Goal: Task Accomplishment & Management: Manage account settings

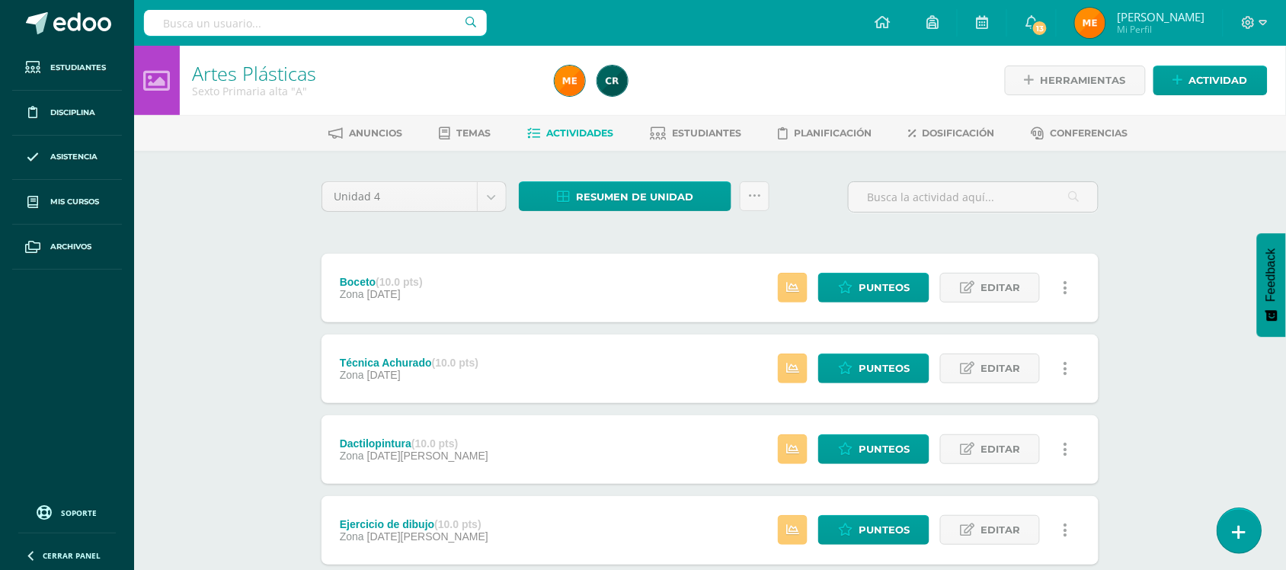
click at [1250, 532] on link at bounding box center [1238, 530] width 43 height 44
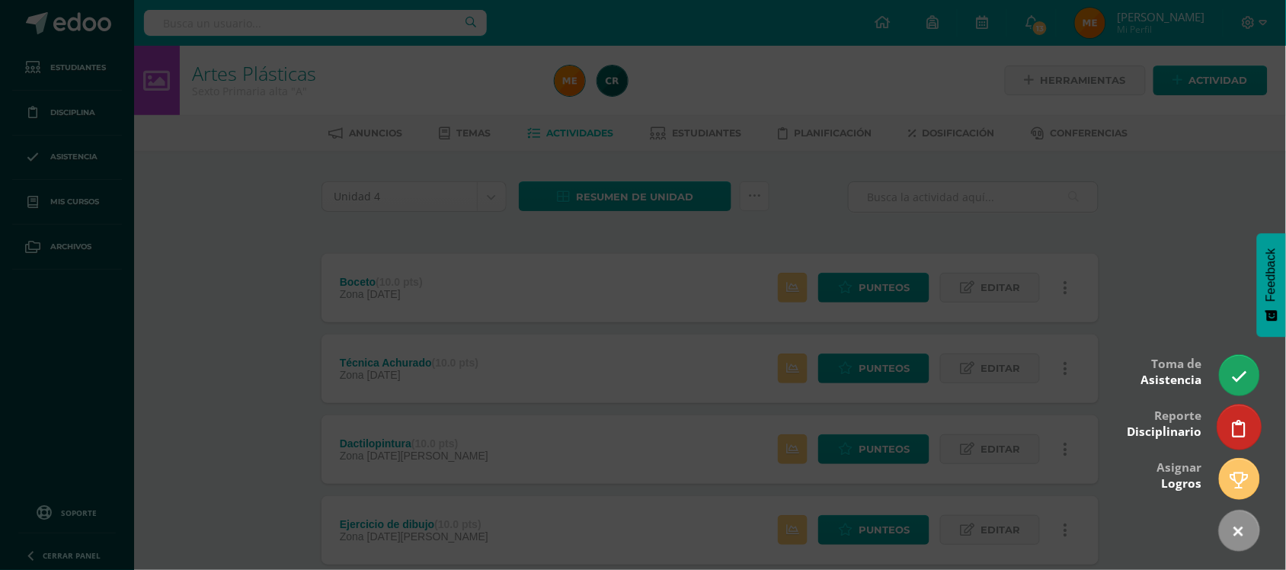
click at [1250, 439] on link at bounding box center [1238, 426] width 43 height 44
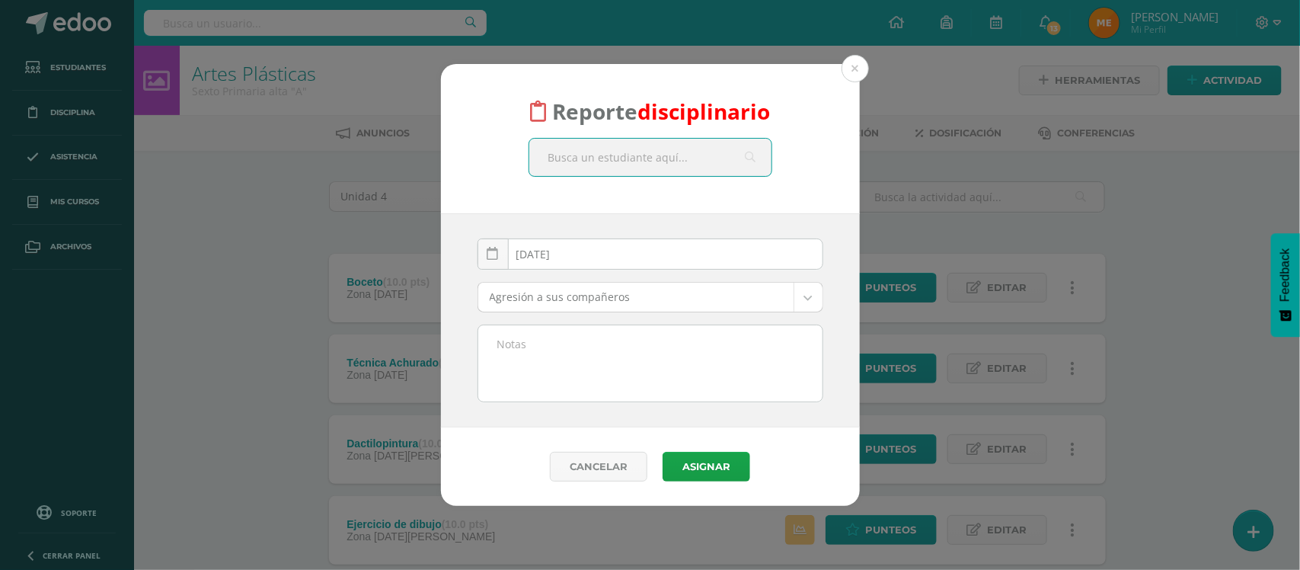
click at [667, 151] on input "text" at bounding box center [650, 157] width 242 height 37
click at [859, 69] on button at bounding box center [855, 68] width 27 height 27
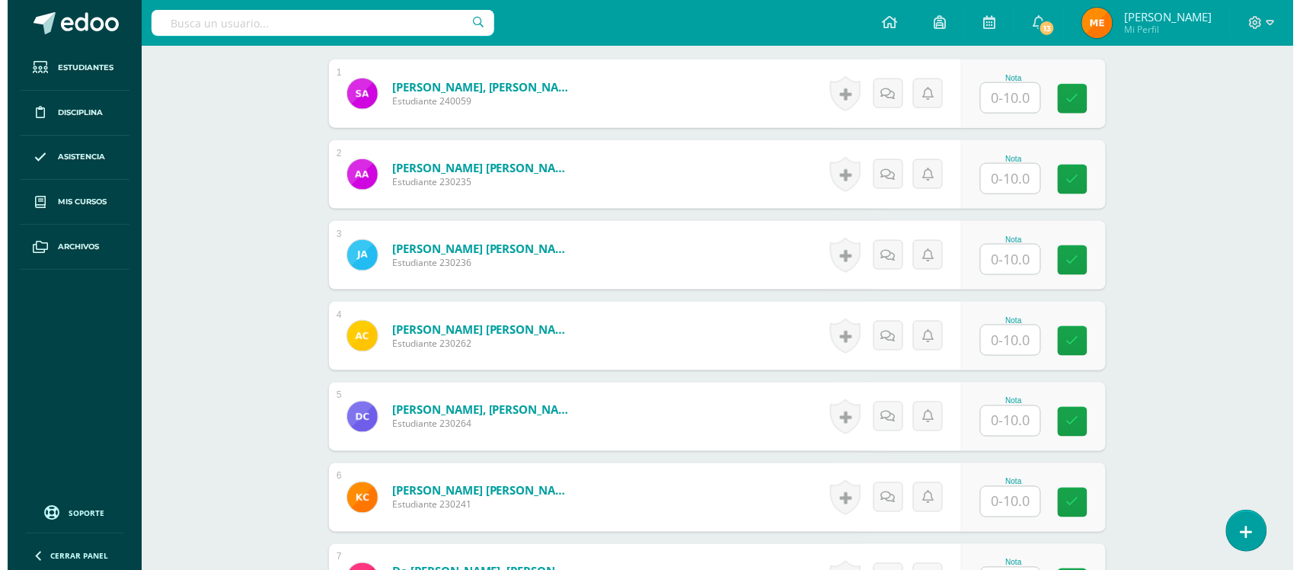
scroll to position [497, 0]
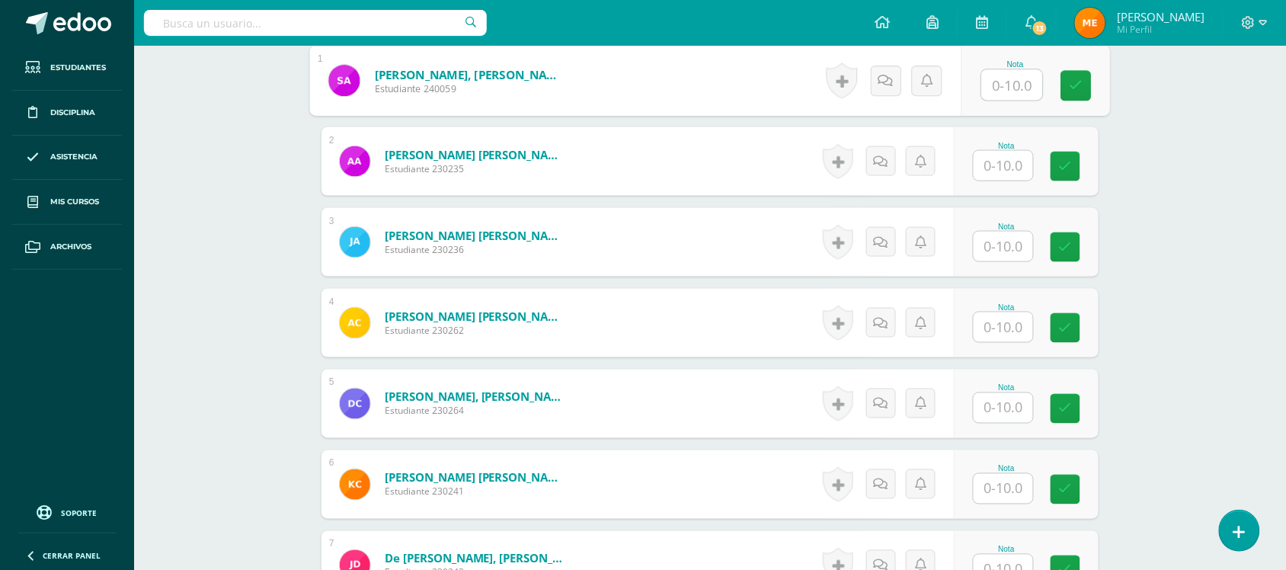
click at [1015, 78] on input "text" at bounding box center [1012, 85] width 61 height 30
click at [1232, 542] on link at bounding box center [1238, 530] width 43 height 44
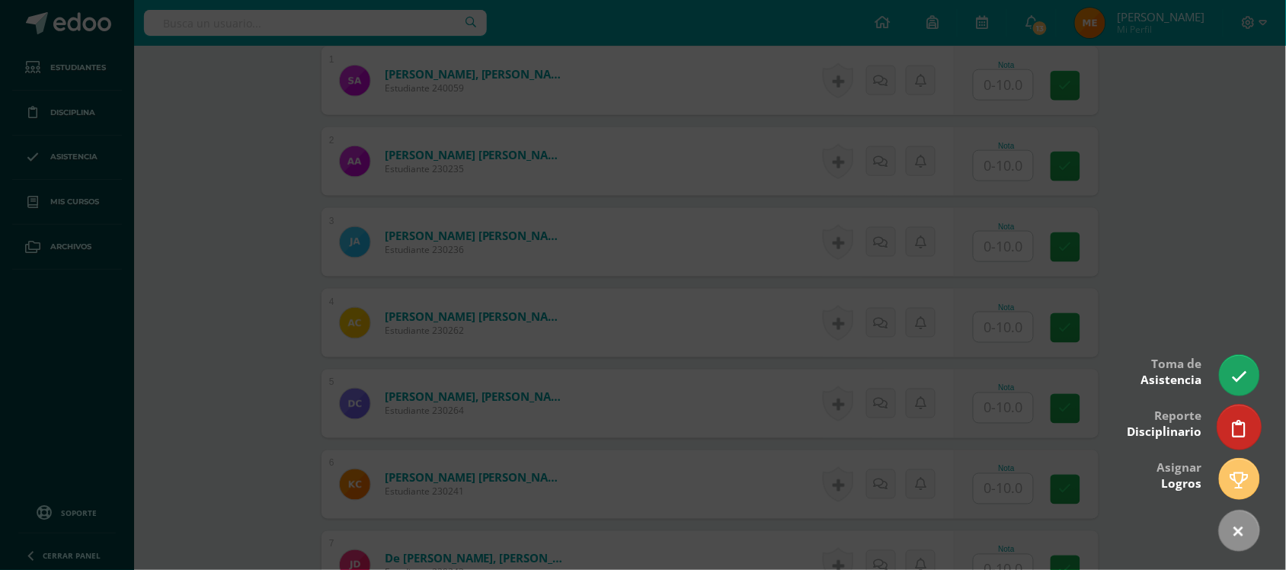
click at [1246, 427] on link at bounding box center [1238, 426] width 43 height 44
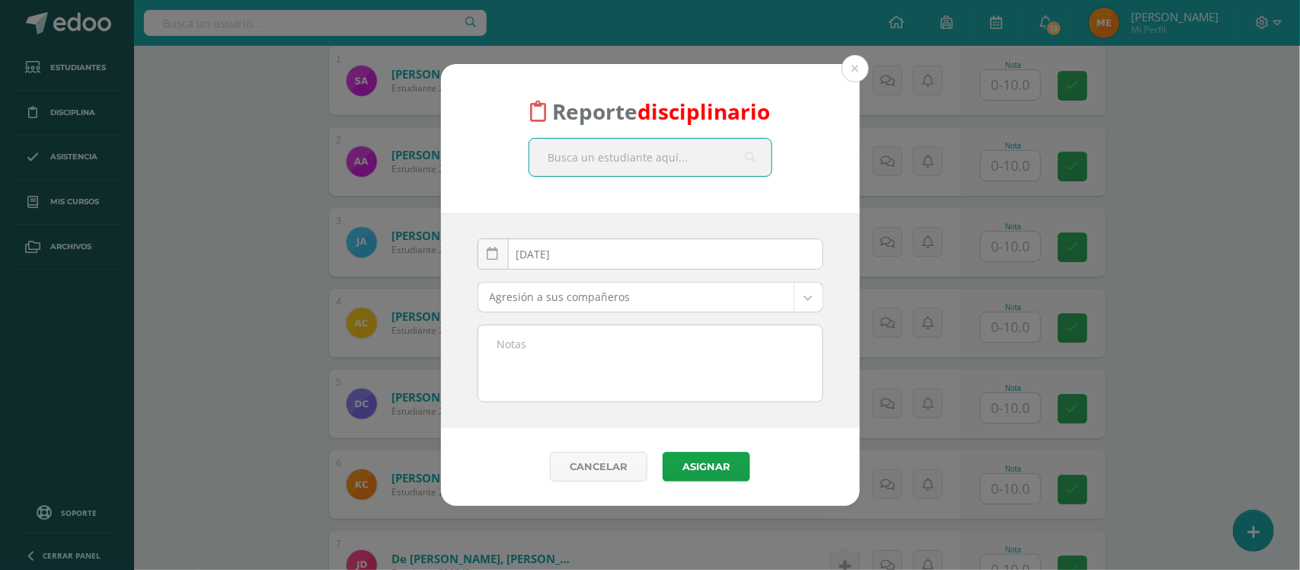
click at [676, 165] on input "text" at bounding box center [650, 157] width 242 height 37
type input "Denis"
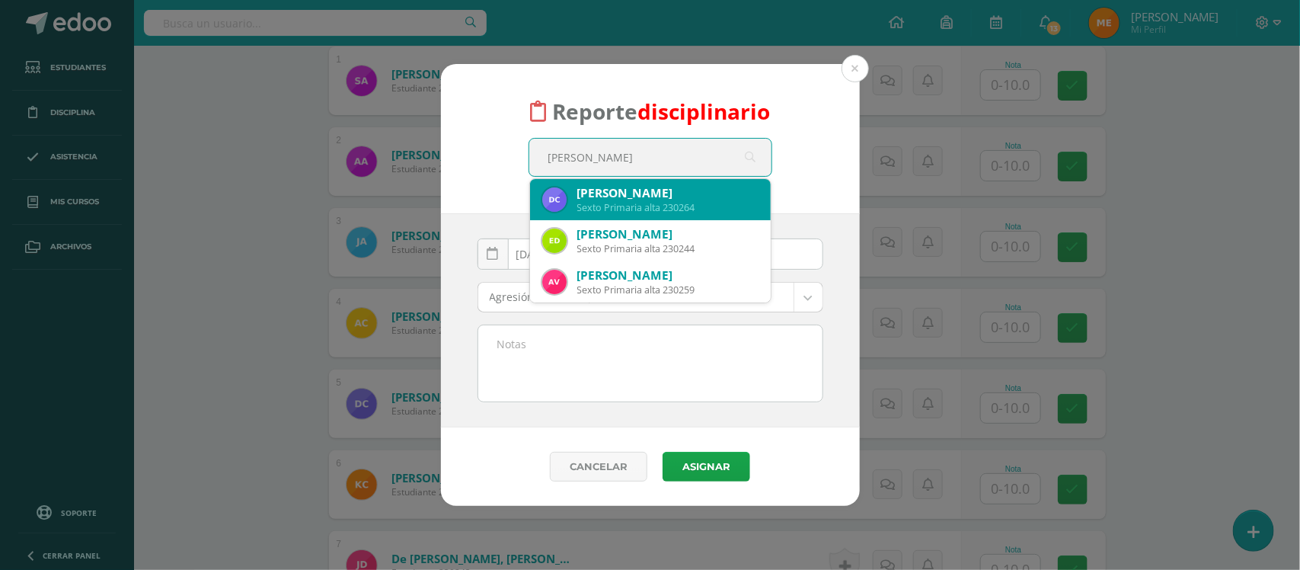
click at [676, 189] on div "Denis Andres Chián Cermeño" at bounding box center [667, 193] width 181 height 16
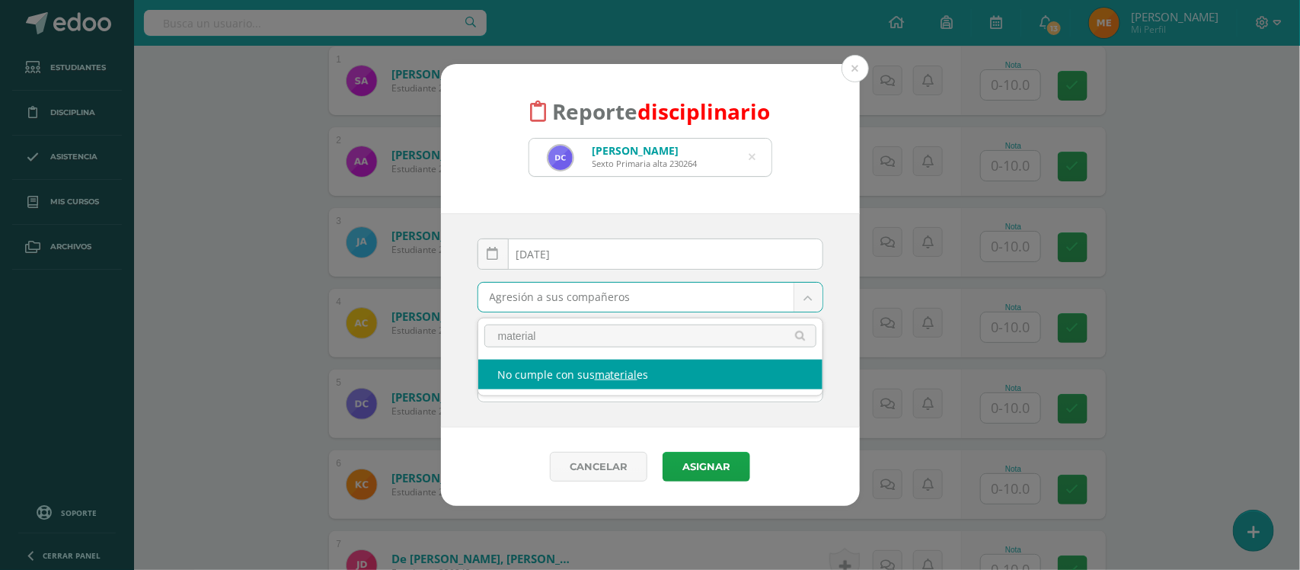
type input "material"
select select "4"
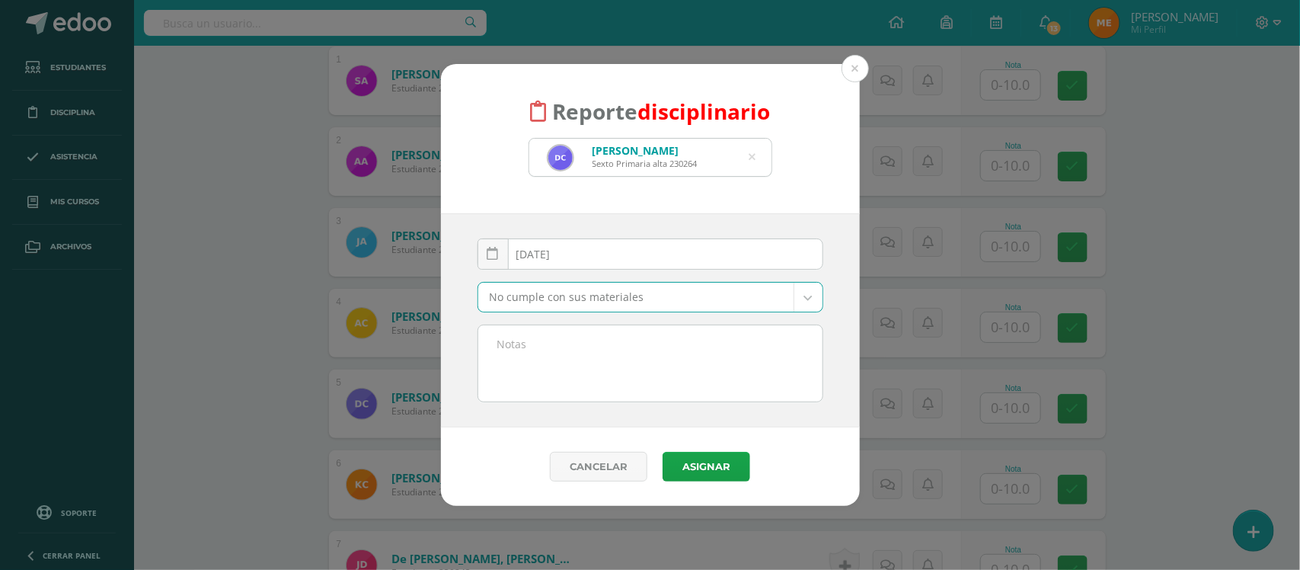
click at [606, 366] on textarea at bounding box center [650, 363] width 344 height 76
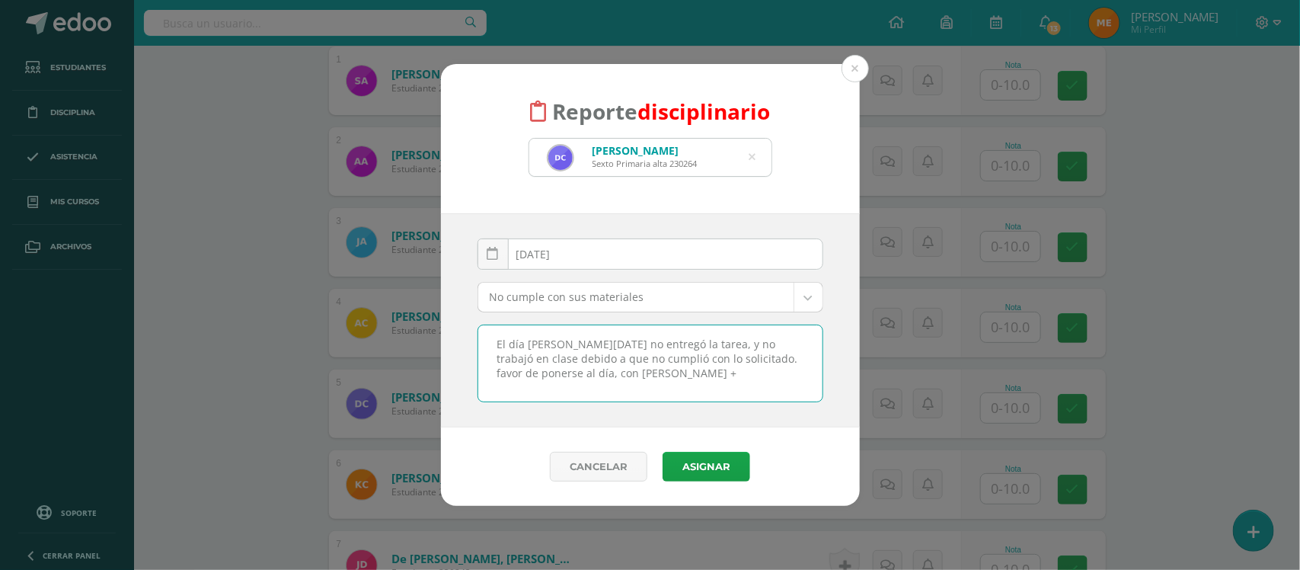
click at [636, 377] on textarea "El día de hoy no entregó la tarea, y no trabajó en clase debido a que no cumpli…" at bounding box center [650, 363] width 344 height 76
click at [705, 370] on textarea "El día de hoy no entregó la tarea, y no trabajó en clase debido a que no cumpli…" at bounding box center [650, 363] width 344 height 76
drag, startPoint x: 807, startPoint y: 373, endPoint x: 508, endPoint y: 348, distance: 300.4
click at [508, 348] on textarea "El día de hoy no entregó la tarea, y no trabajó en clase debido a que no cumpli…" at bounding box center [650, 363] width 344 height 76
click at [651, 349] on textarea "El día de hoy no entregó la tarea, y no trabajó en clase debido a que no cumpli…" at bounding box center [650, 363] width 344 height 76
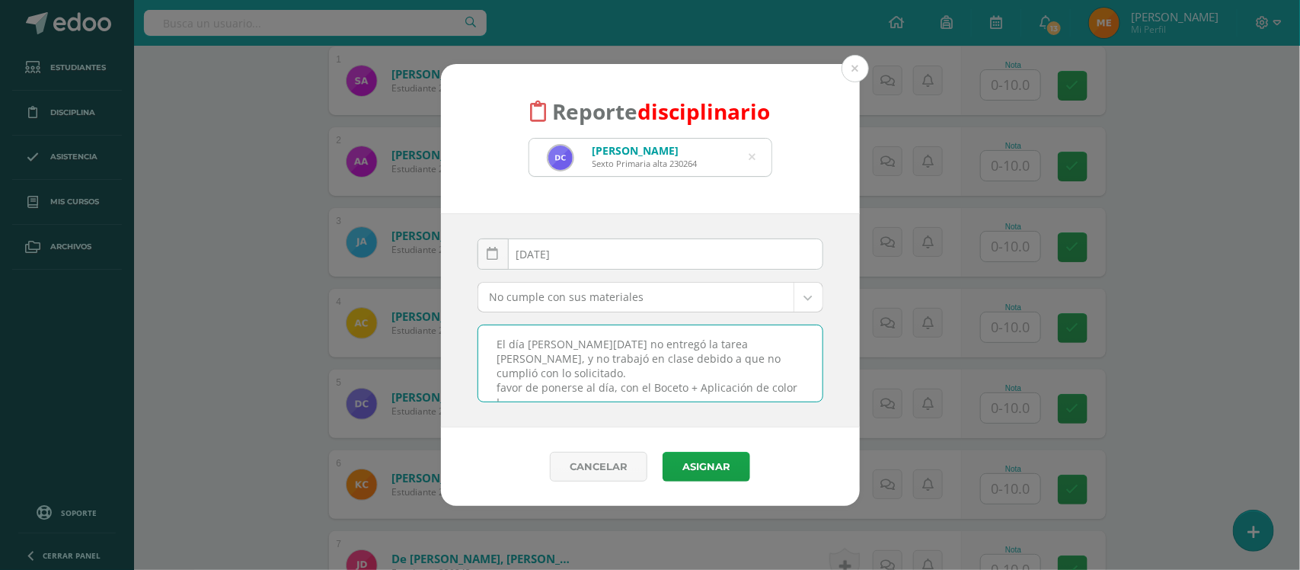
drag, startPoint x: 806, startPoint y: 372, endPoint x: 496, endPoint y: 324, distance: 313.7
click at [496, 324] on div "2025-09-12 September, 2025 Mo Tu We Th Fr Sa Su 1 2 3 4 5 6 7 8 9 10 11 12 13 1…" at bounding box center [651, 320] width 346 height 164
type textarea "El día de hoy no entregó la tarea Andres, y no trabajó en clase debido a que no…"
click at [721, 466] on button "Asignar" at bounding box center [707, 467] width 88 height 30
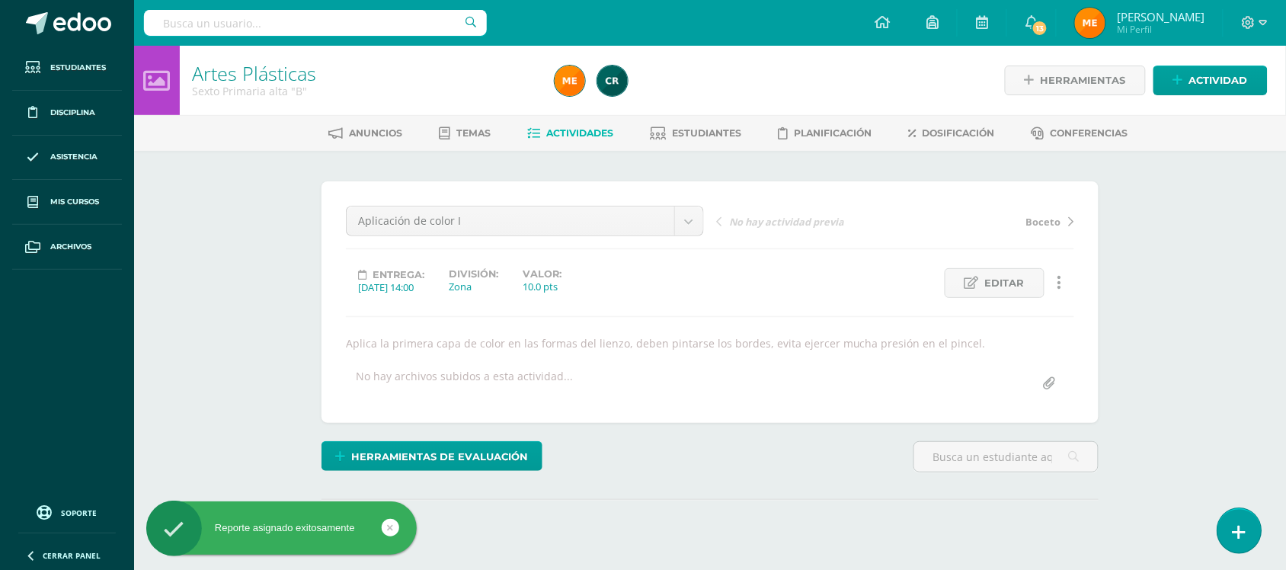
click at [1238, 542] on link at bounding box center [1238, 530] width 43 height 44
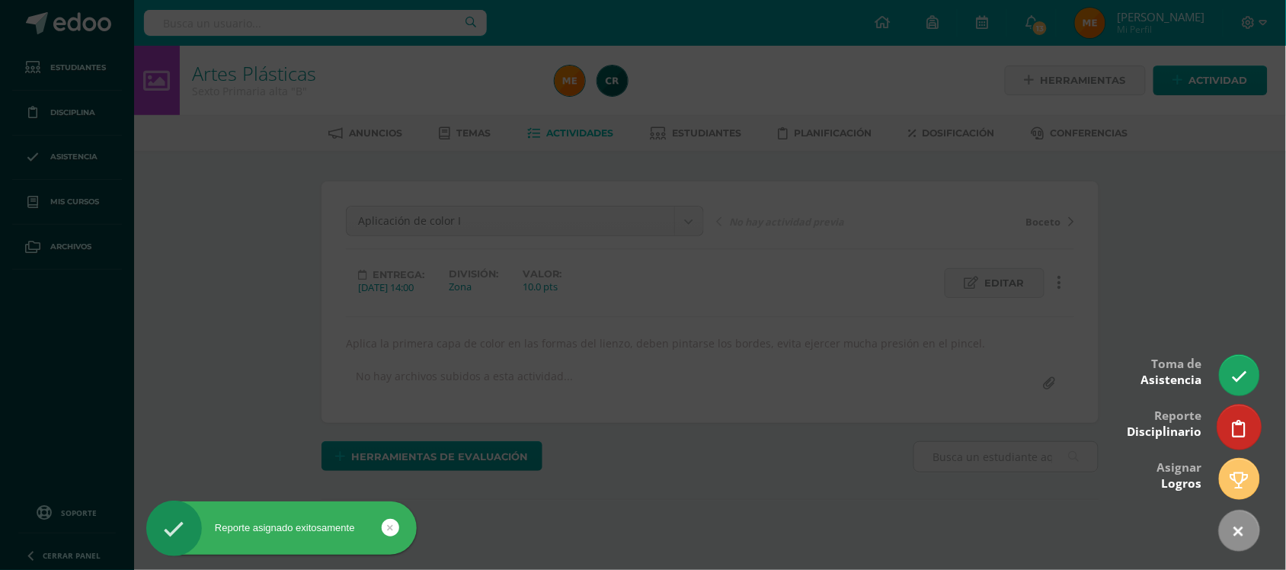
click at [1225, 420] on link at bounding box center [1238, 426] width 43 height 44
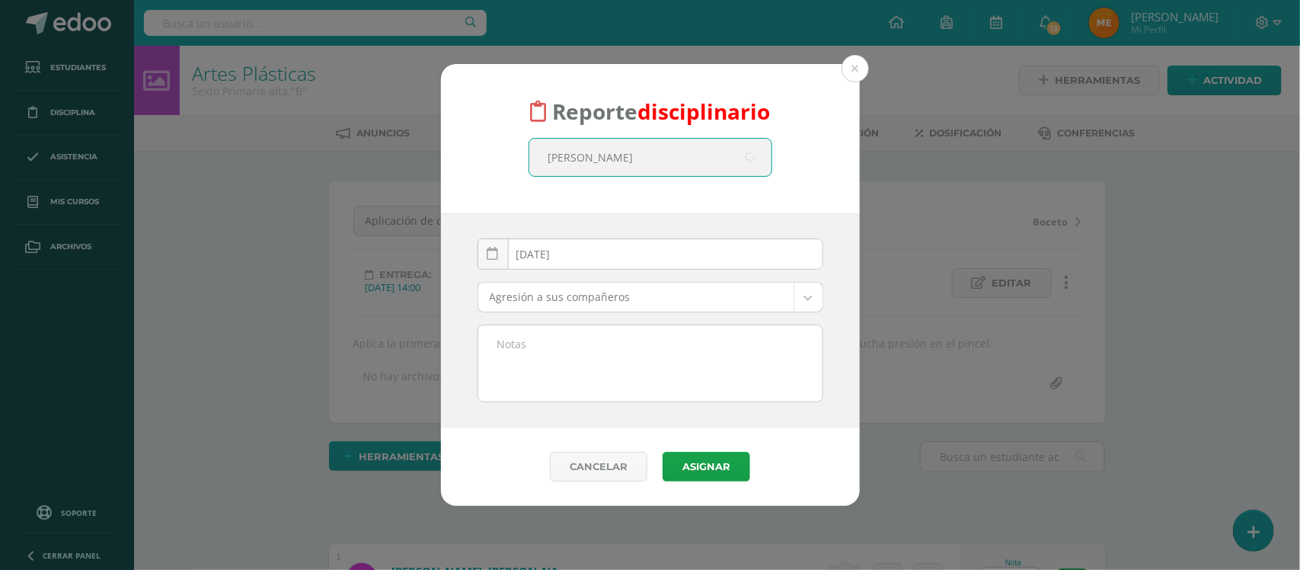
type input "andres"
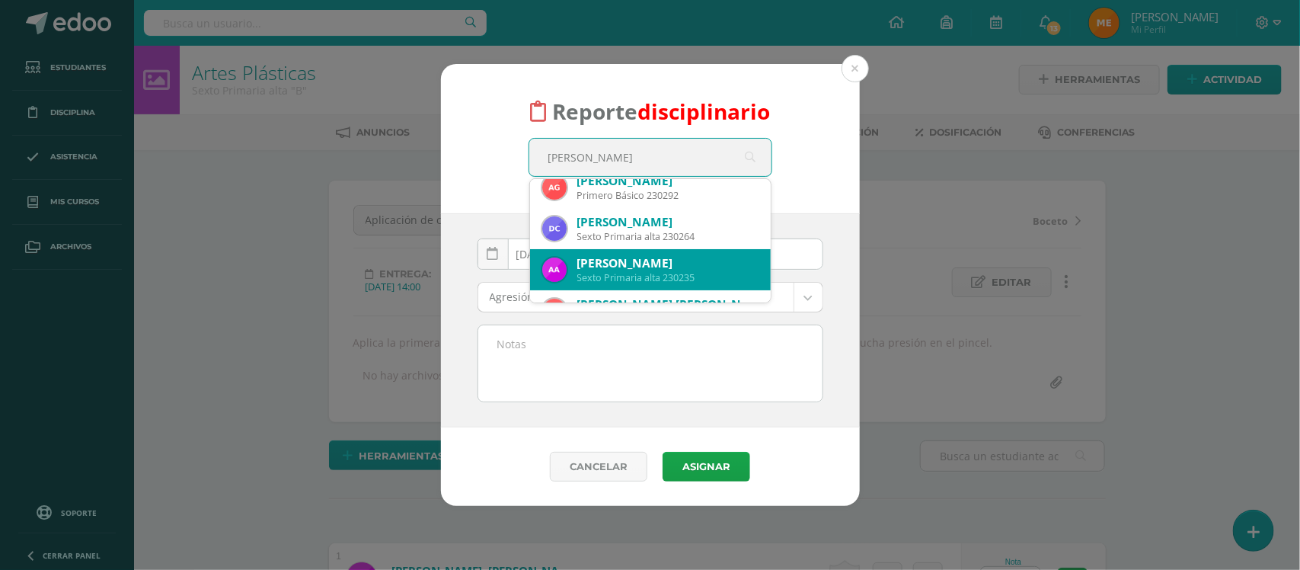
scroll to position [2, 0]
click at [663, 260] on div "Andres Francisco Alvarez Reyes" at bounding box center [667, 263] width 181 height 16
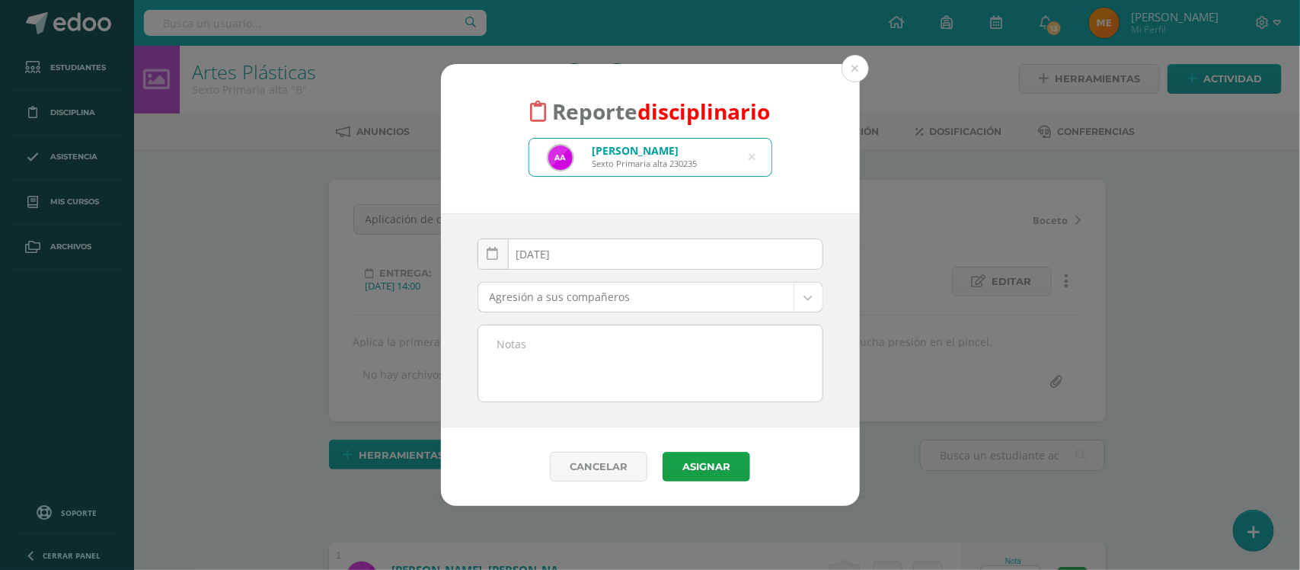
scroll to position [2, 0]
click at [608, 363] on textarea at bounding box center [650, 363] width 344 height 76
paste textarea "El día de hoy no entregó la tarea Andres, y no trabajó en clase debido a que no…"
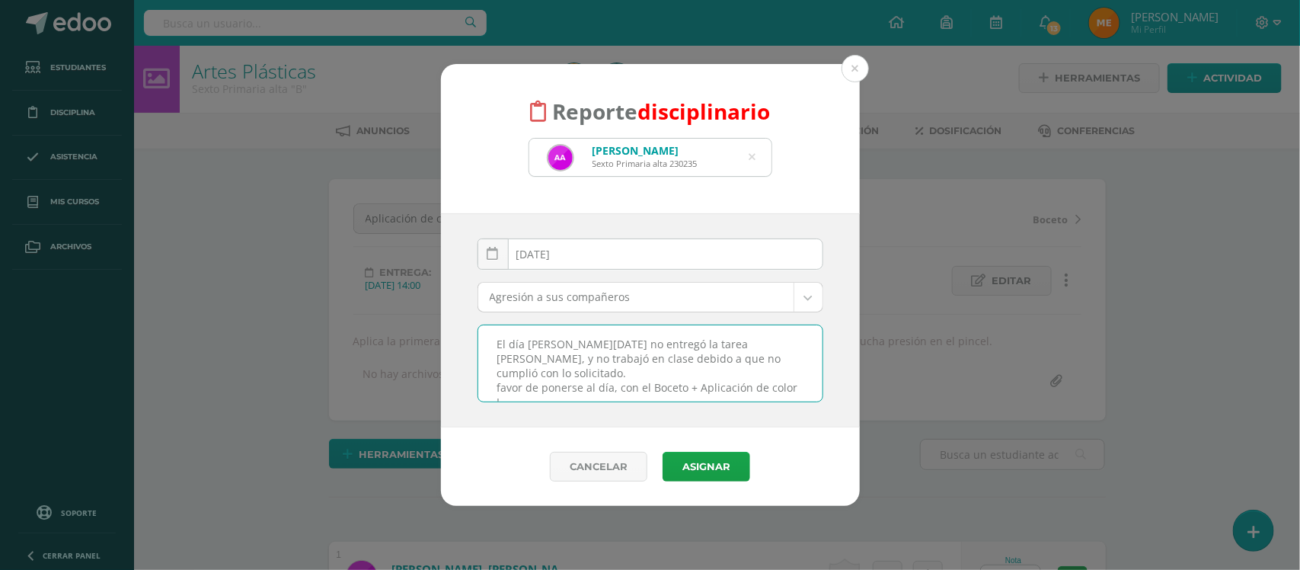
type textarea "El día de hoy no entregó la tarea Andres, y no trabajó en clase debido a que no…"
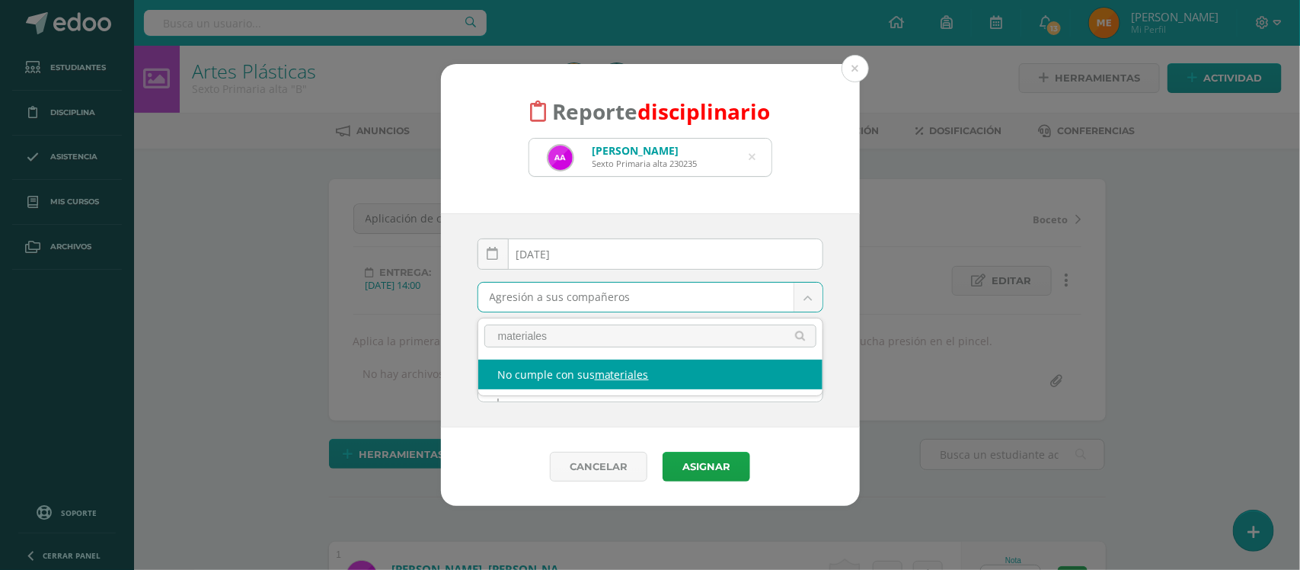
type input "materiales"
select select "4"
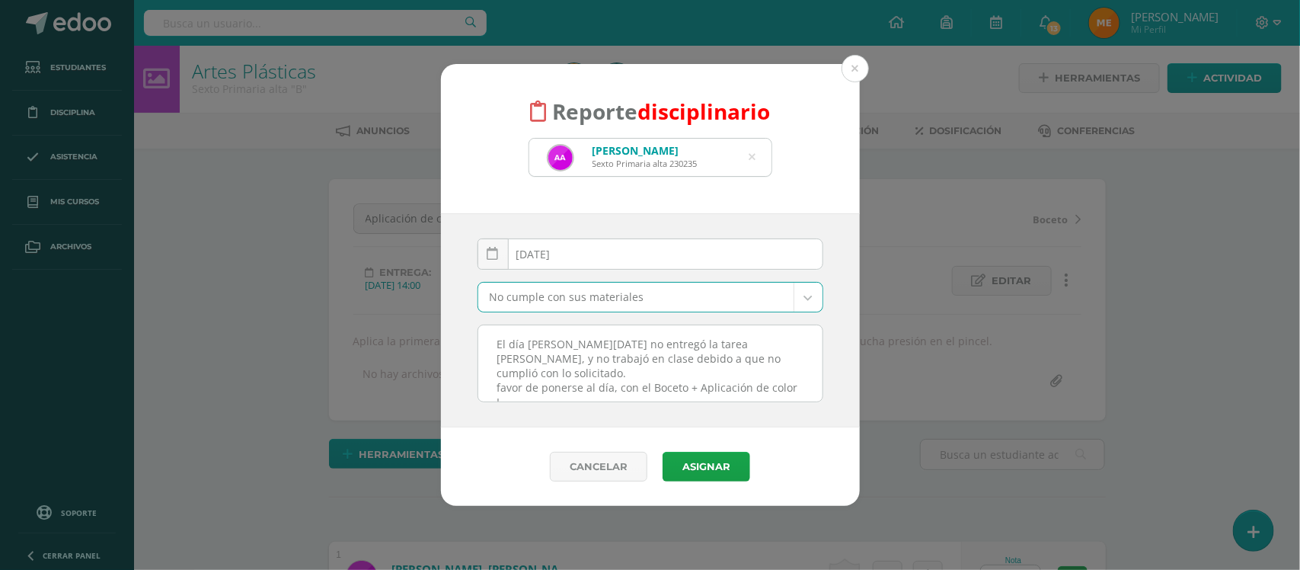
click at [806, 375] on textarea "El día de hoy no entregó la tarea Andres, y no trabajó en clase debido a que no…" at bounding box center [650, 363] width 344 height 76
click at [705, 478] on button "Asignar" at bounding box center [707, 467] width 88 height 30
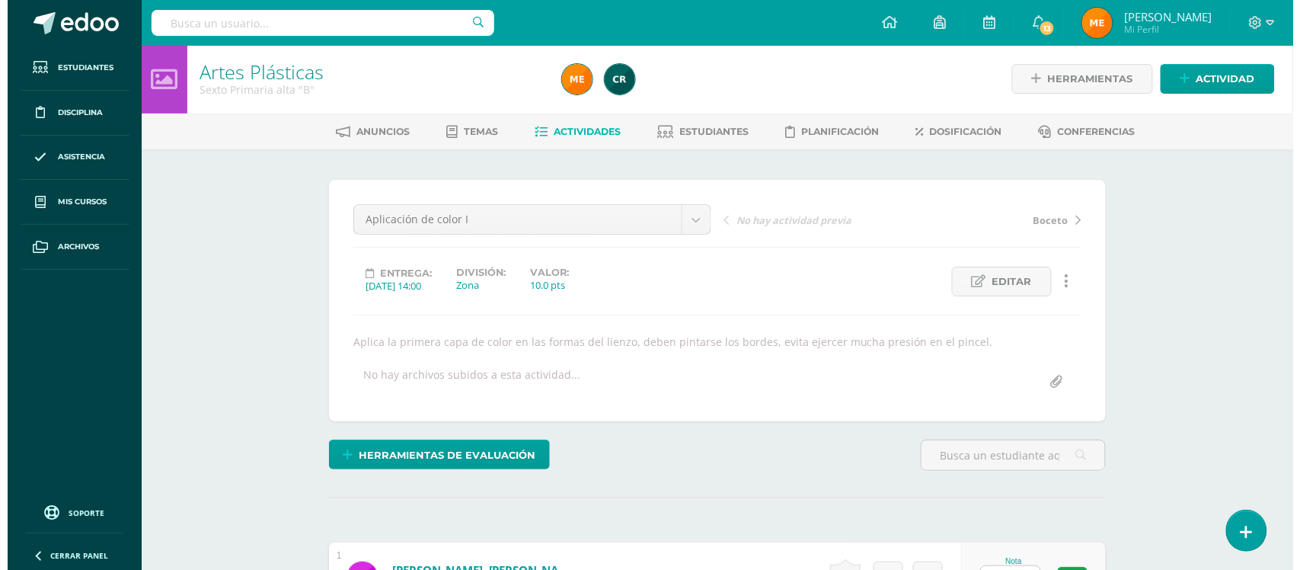
scroll to position [2, 0]
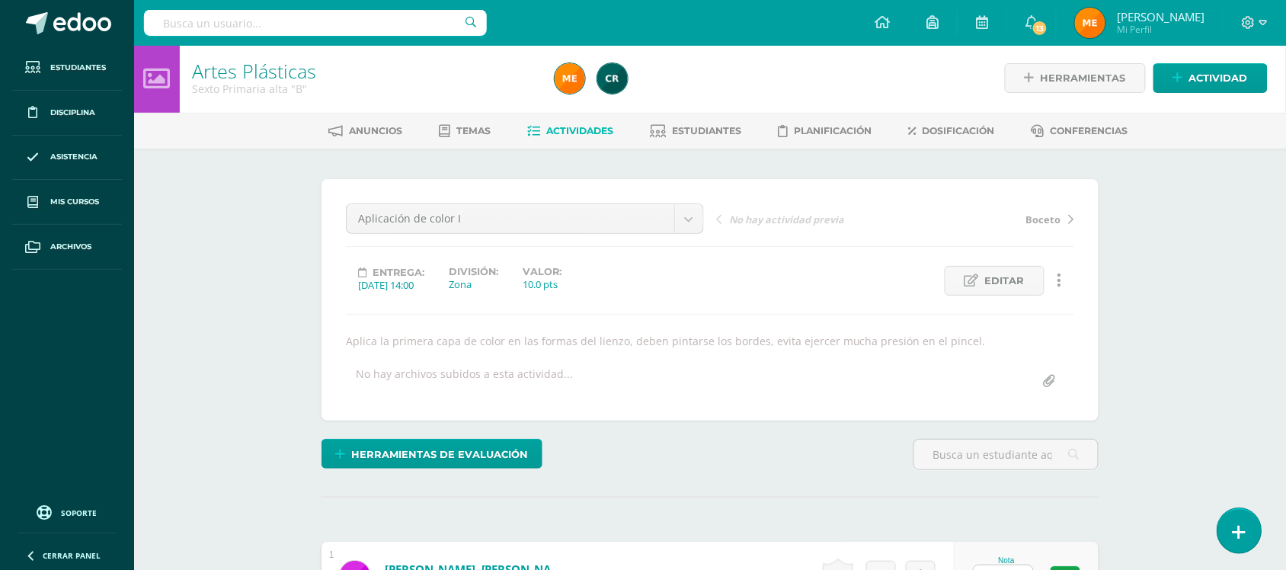
click at [1236, 523] on icon at bounding box center [1239, 532] width 14 height 18
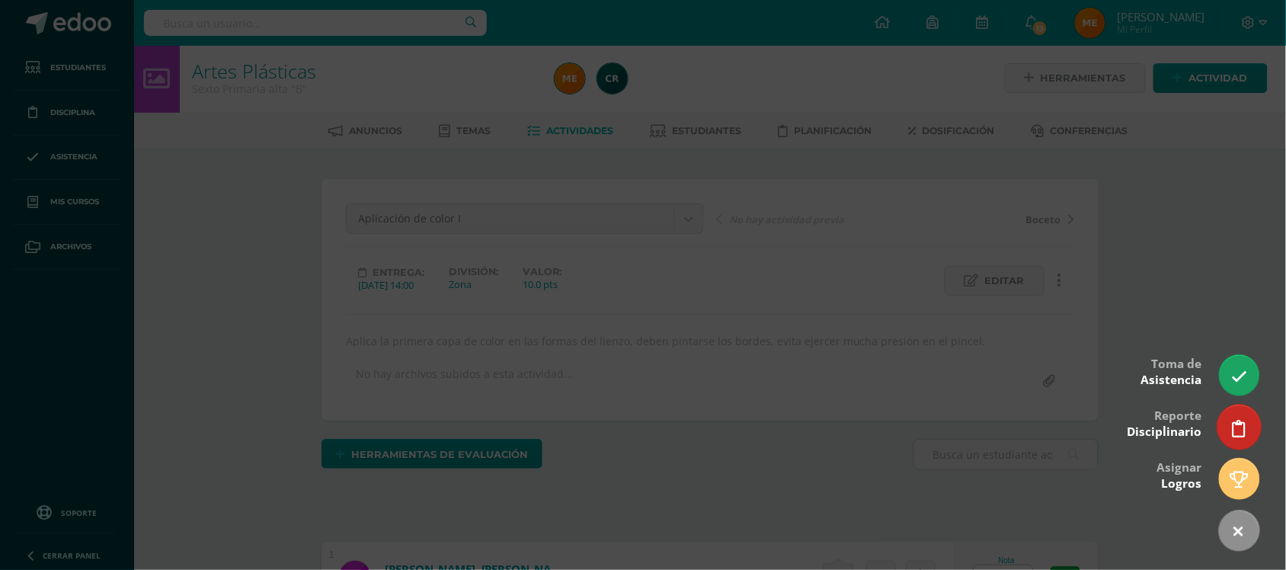
click at [1240, 435] on icon at bounding box center [1239, 429] width 14 height 18
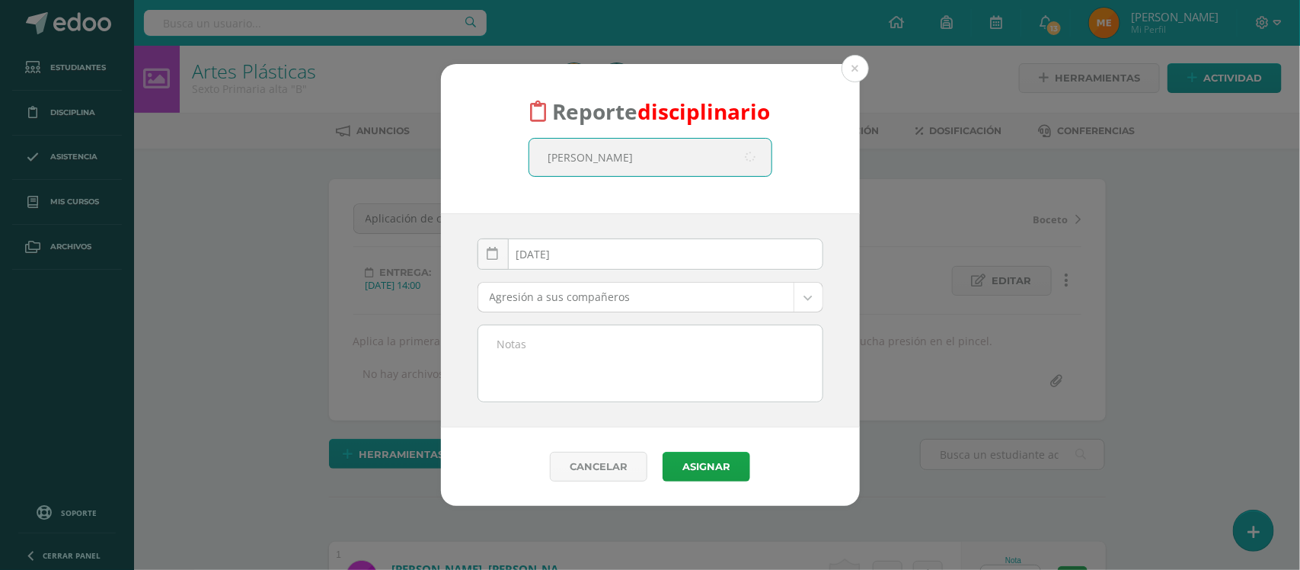
type input "steven"
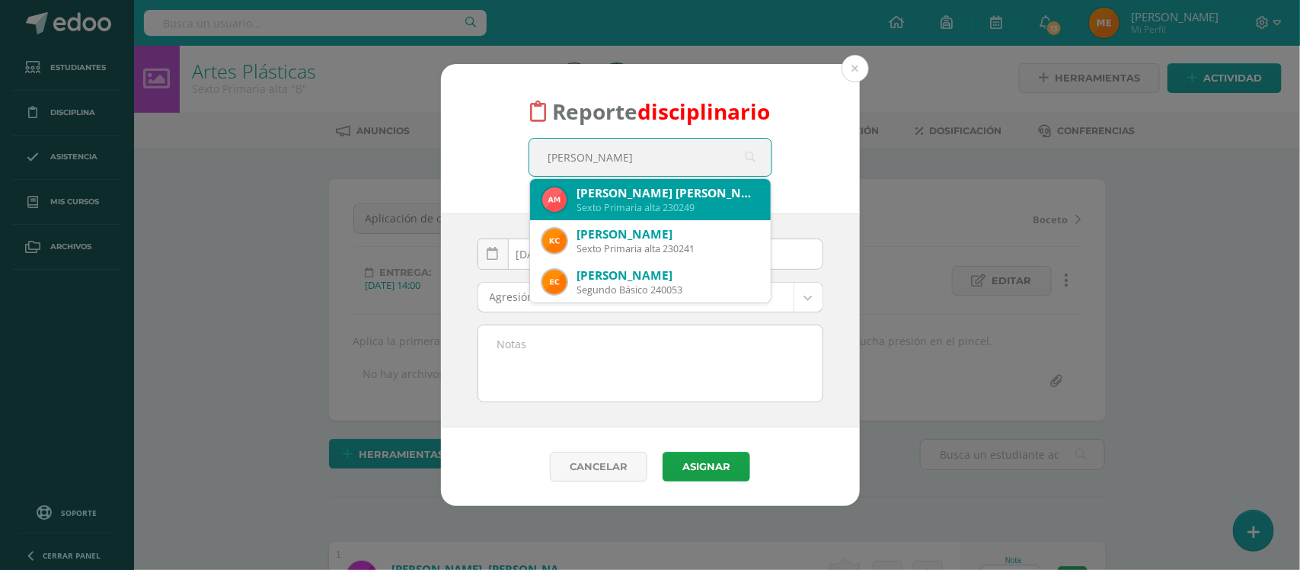
click at [641, 190] on div "Andres Stevenson Marroquín López" at bounding box center [667, 193] width 181 height 16
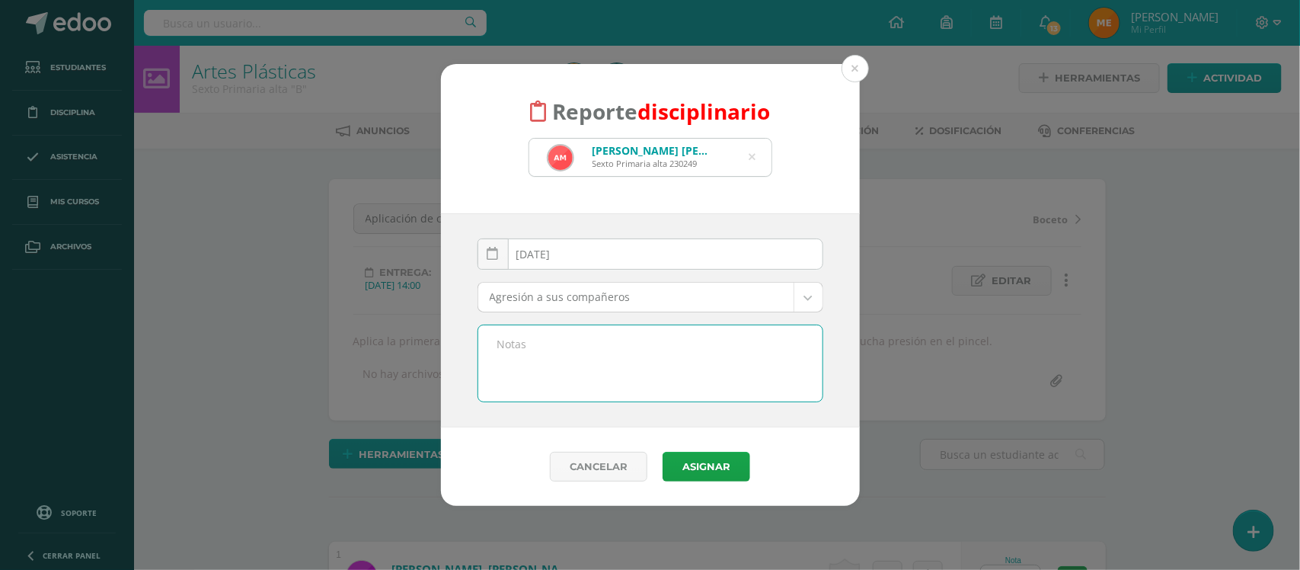
click at [618, 366] on textarea at bounding box center [650, 363] width 344 height 76
paste textarea "El día de hoy no entregó la tarea Andres, y no trabajó en clase debido a que no…"
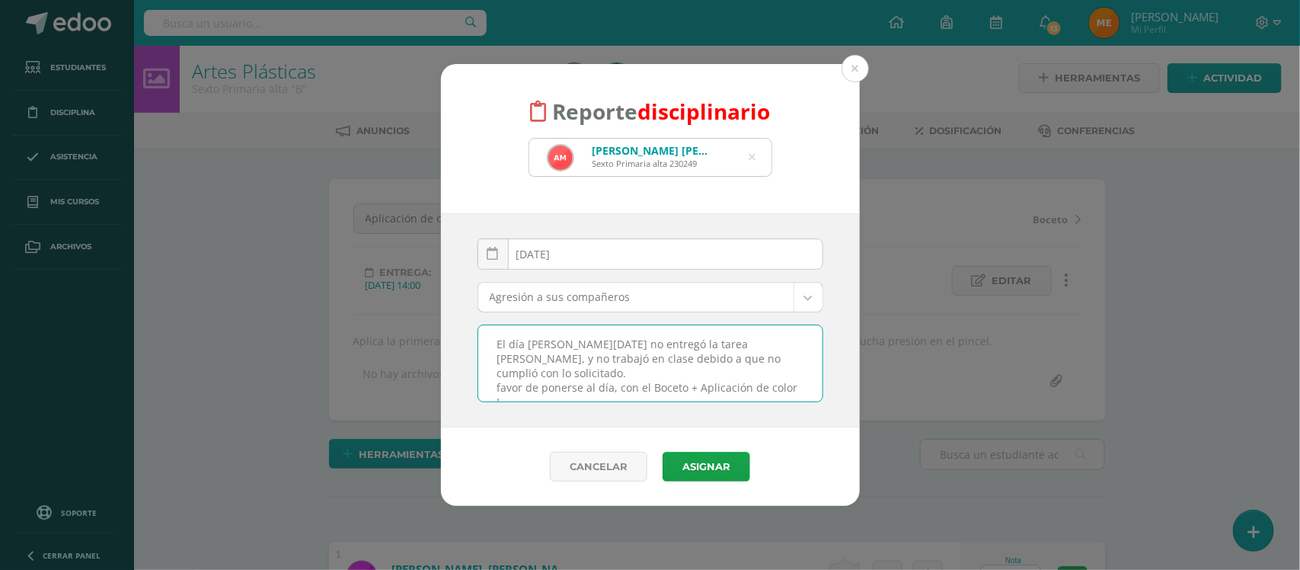
type textarea "El día de hoy no entregó la tarea Andres, y no trabajó en clase debido a que no…"
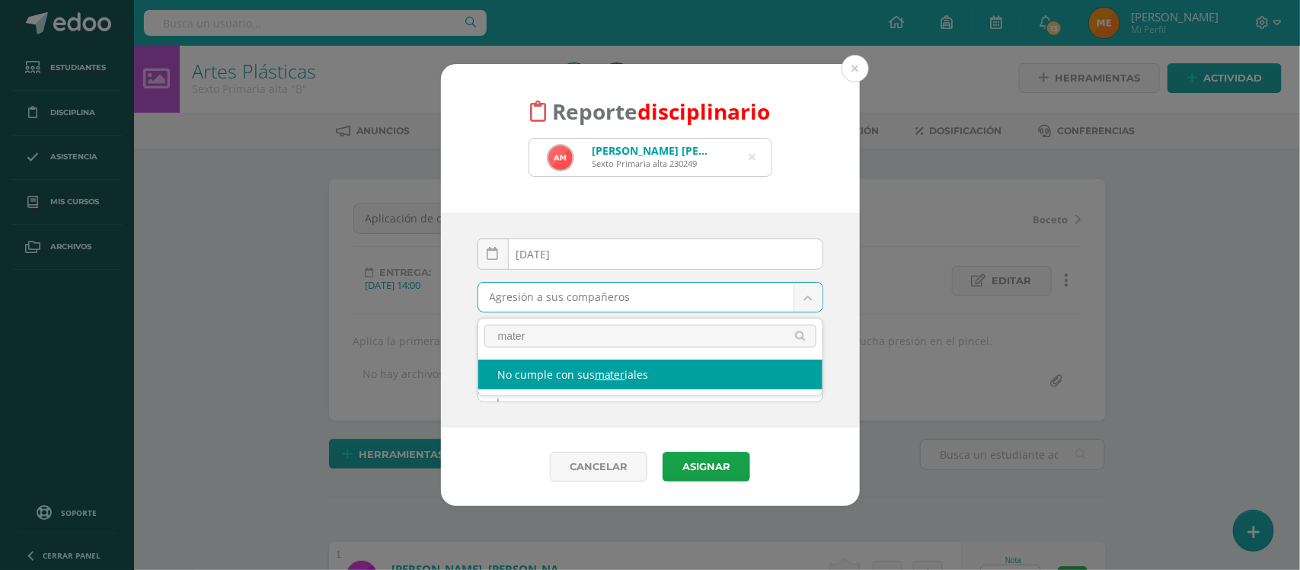
type input "mater"
select select "4"
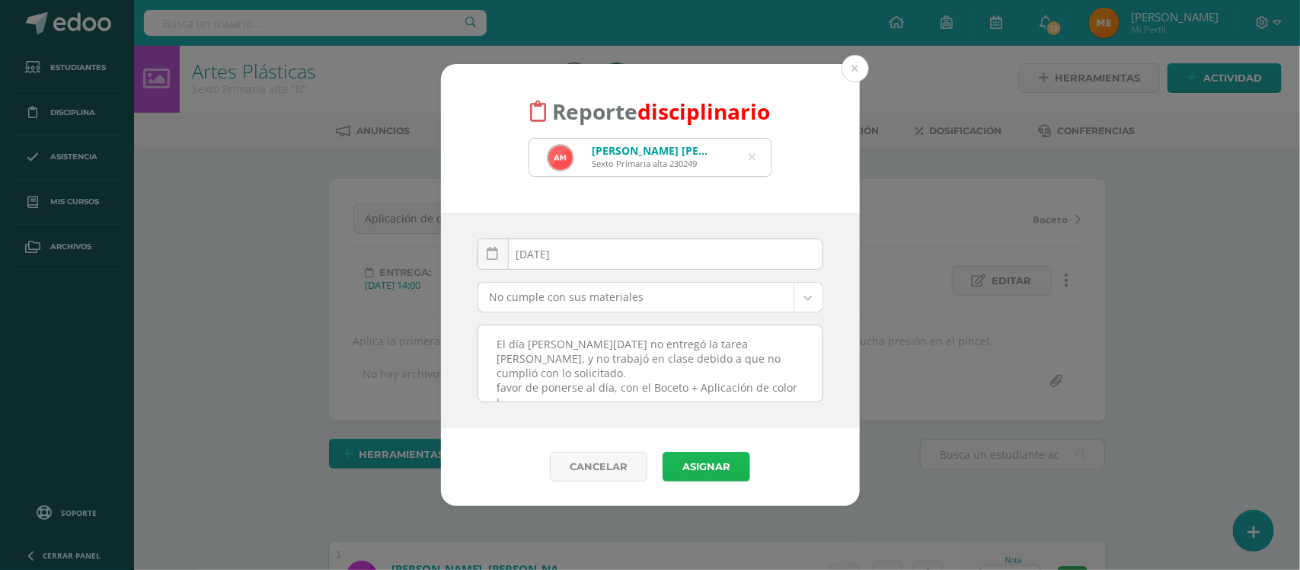
click at [728, 462] on button "Asignar" at bounding box center [707, 467] width 88 height 30
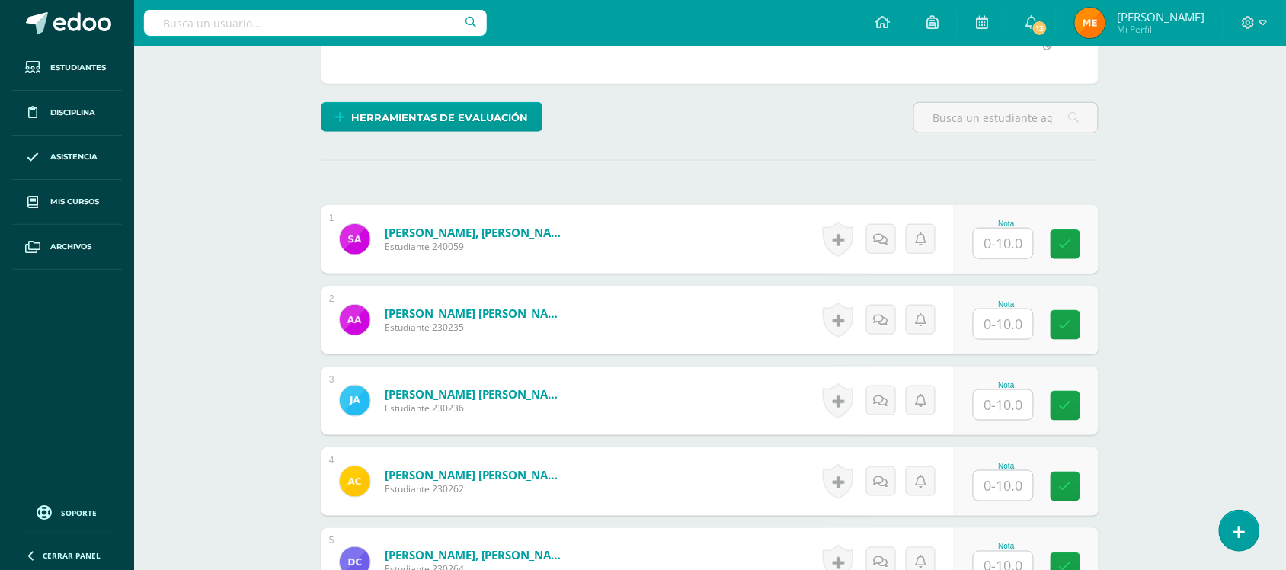
scroll to position [340, 0]
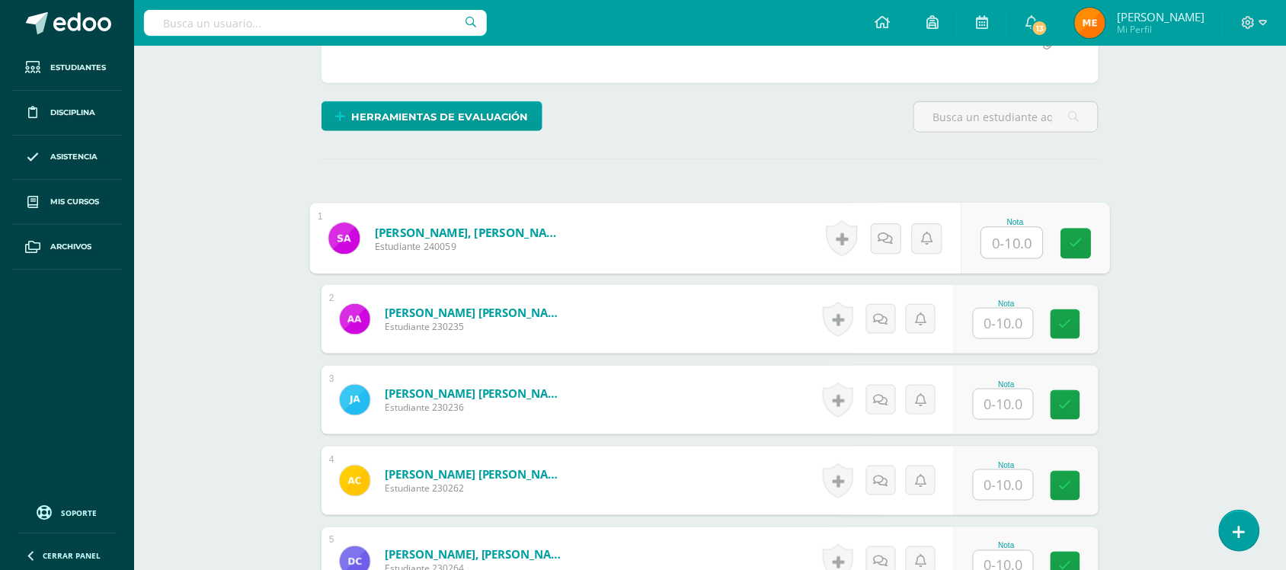
click at [1018, 249] on input "text" at bounding box center [1012, 243] width 61 height 30
type input "10"
click at [886, 238] on icon at bounding box center [885, 238] width 15 height 13
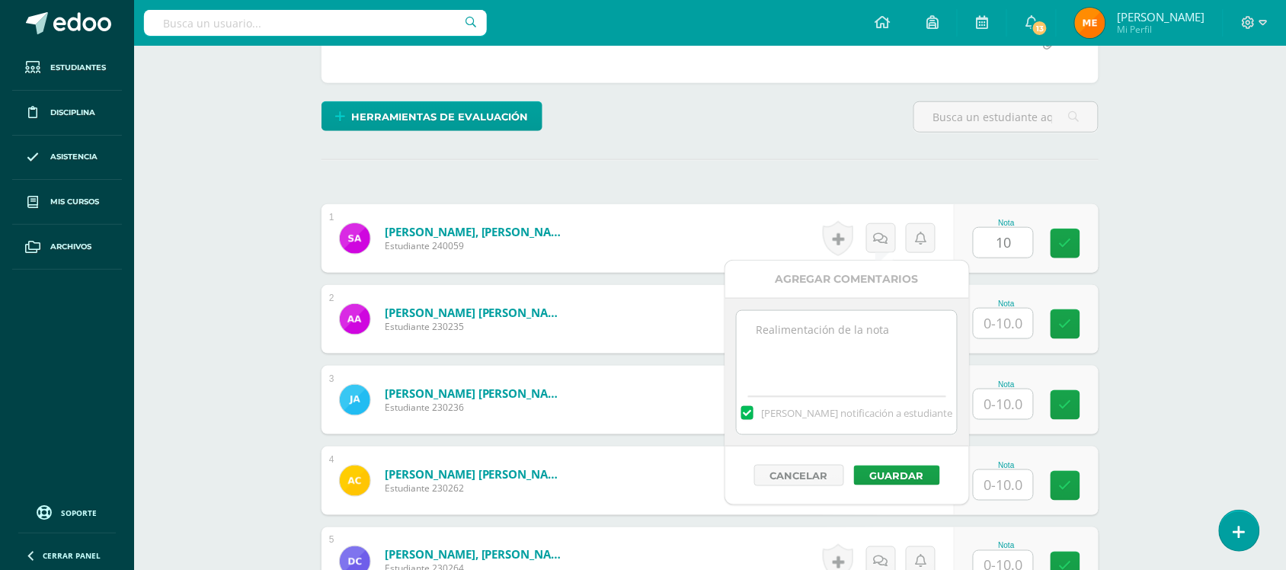
click at [865, 355] on textarea at bounding box center [847, 349] width 220 height 76
type textarea "Debe traer sus materiales-"
click at [906, 484] on button "Guardar" at bounding box center [897, 475] width 86 height 20
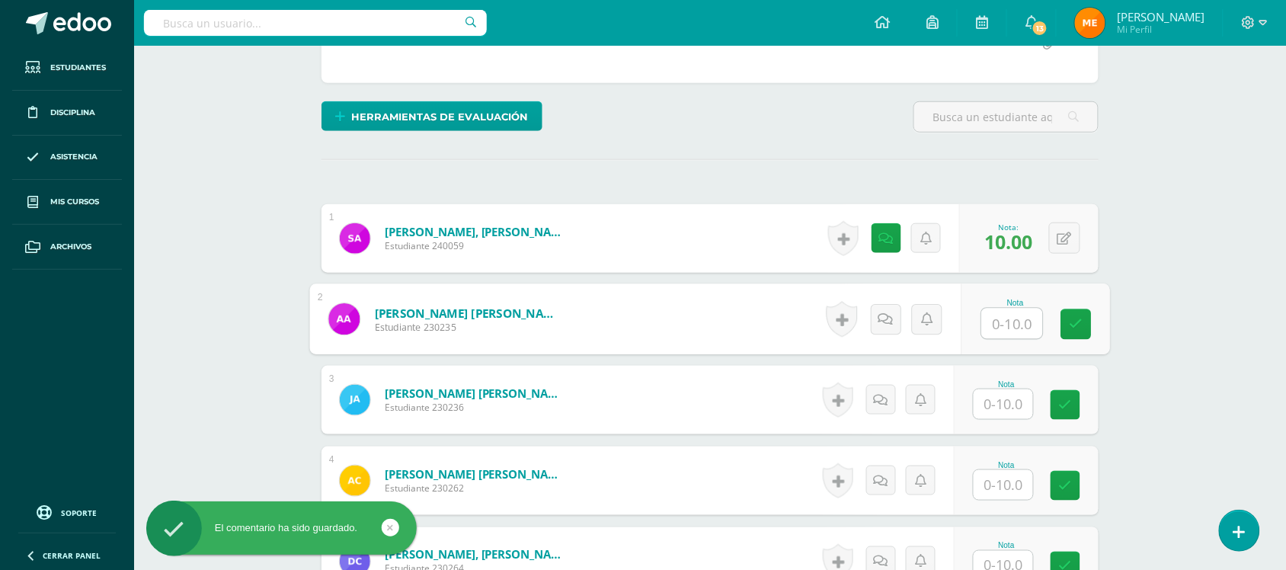
click at [1015, 314] on input "text" at bounding box center [1012, 323] width 61 height 30
type input "0"
click at [885, 318] on icon at bounding box center [885, 318] width 15 height 13
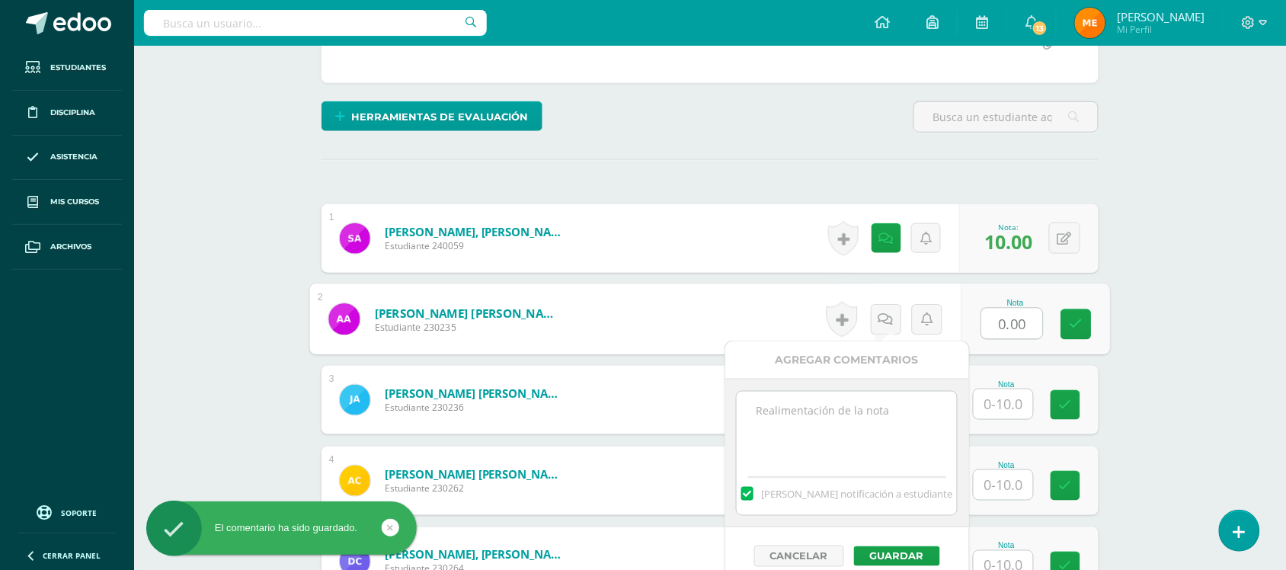
click at [872, 442] on textarea at bounding box center [847, 430] width 220 height 76
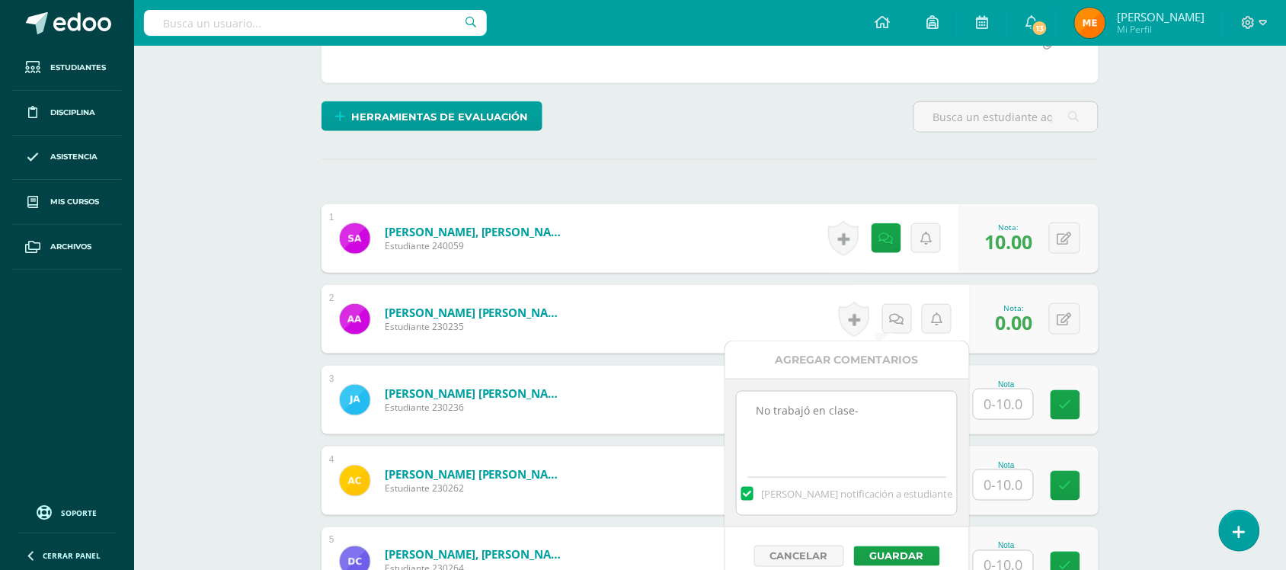
drag, startPoint x: 876, startPoint y: 415, endPoint x: 759, endPoint y: 417, distance: 117.3
click at [759, 417] on textarea "No trabajó en clase-" at bounding box center [847, 430] width 220 height 76
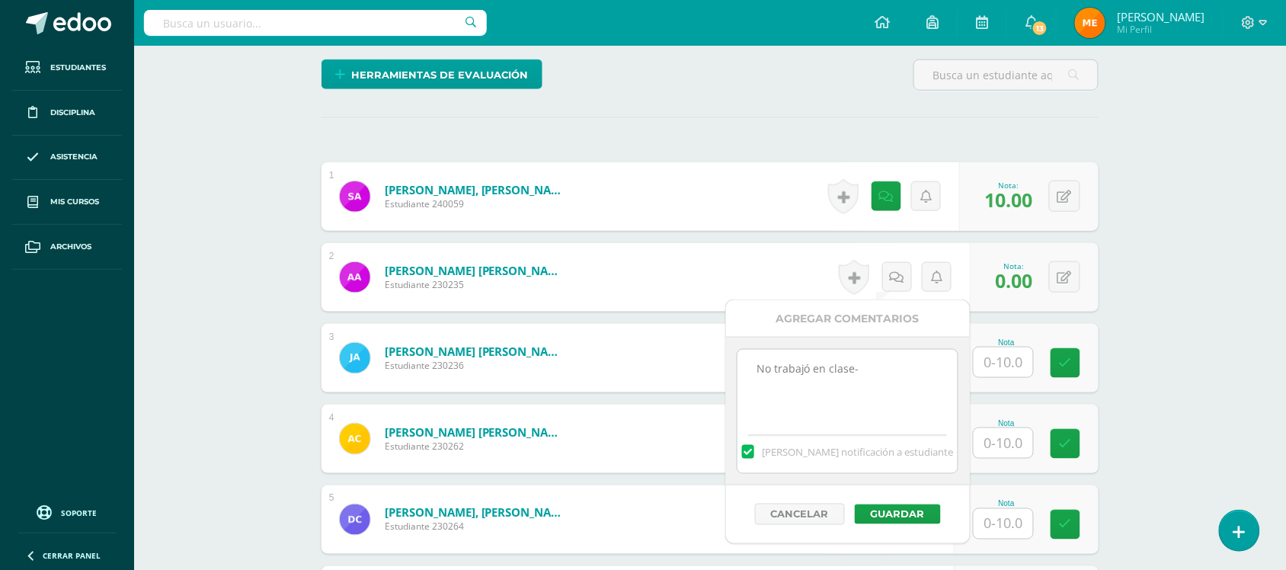
scroll to position [382, 0]
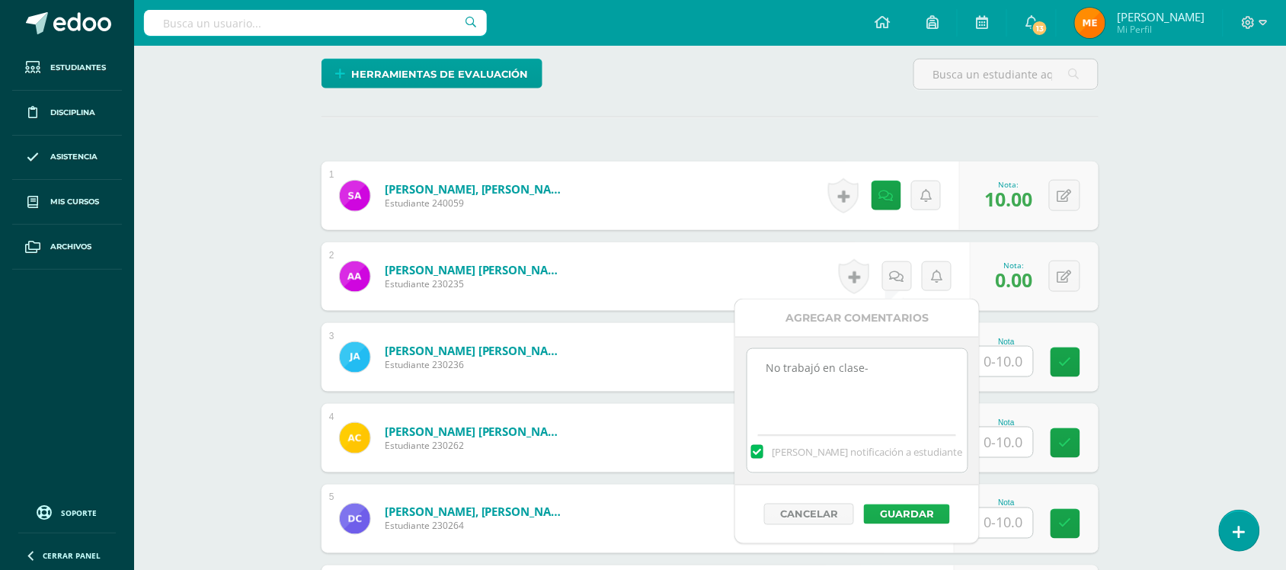
type textarea "No trabajó en clase-"
click at [911, 509] on button "Guardar" at bounding box center [907, 514] width 86 height 20
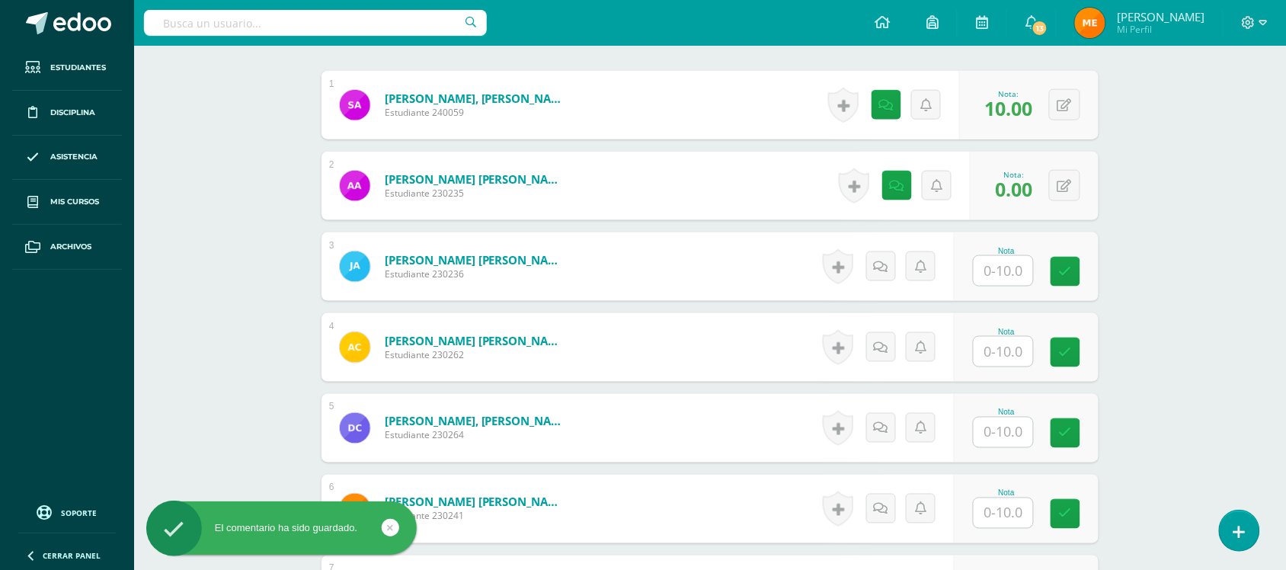
scroll to position [477, 0]
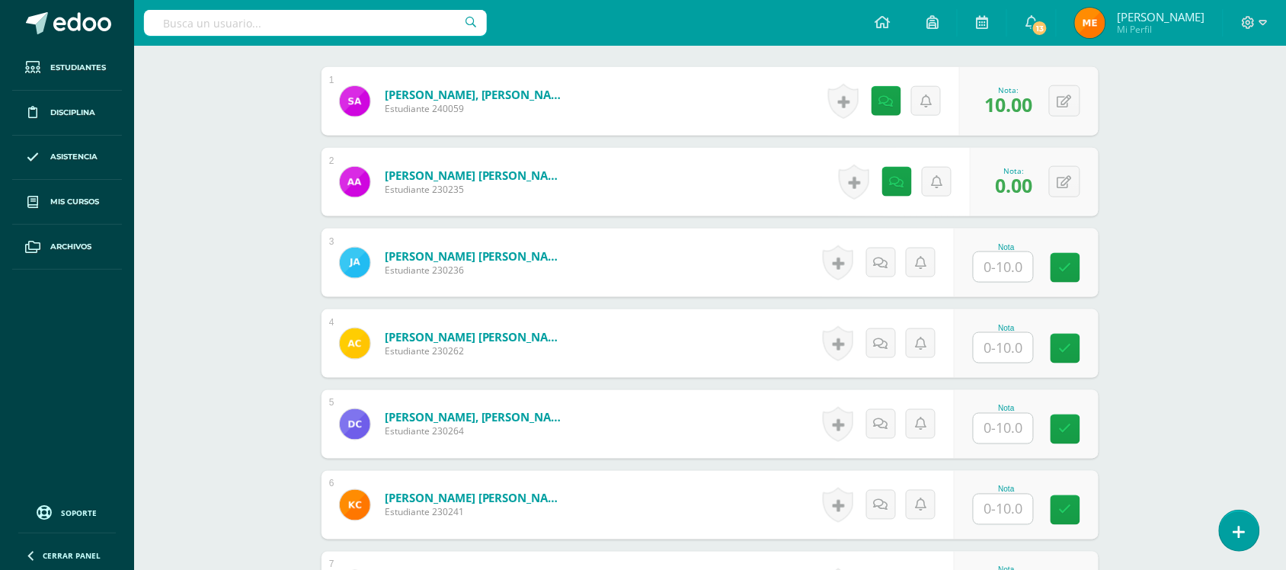
click at [1013, 260] on input "text" at bounding box center [1002, 267] width 59 height 30
type input "10"
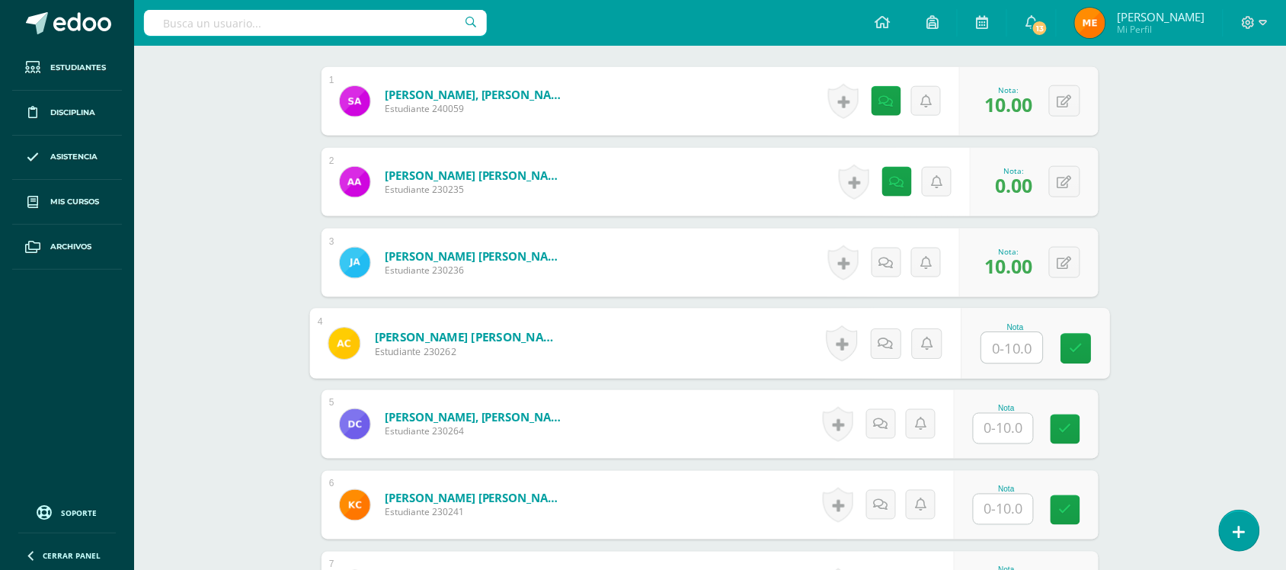
click at [1007, 348] on input "text" at bounding box center [1012, 348] width 61 height 30
type input "10"
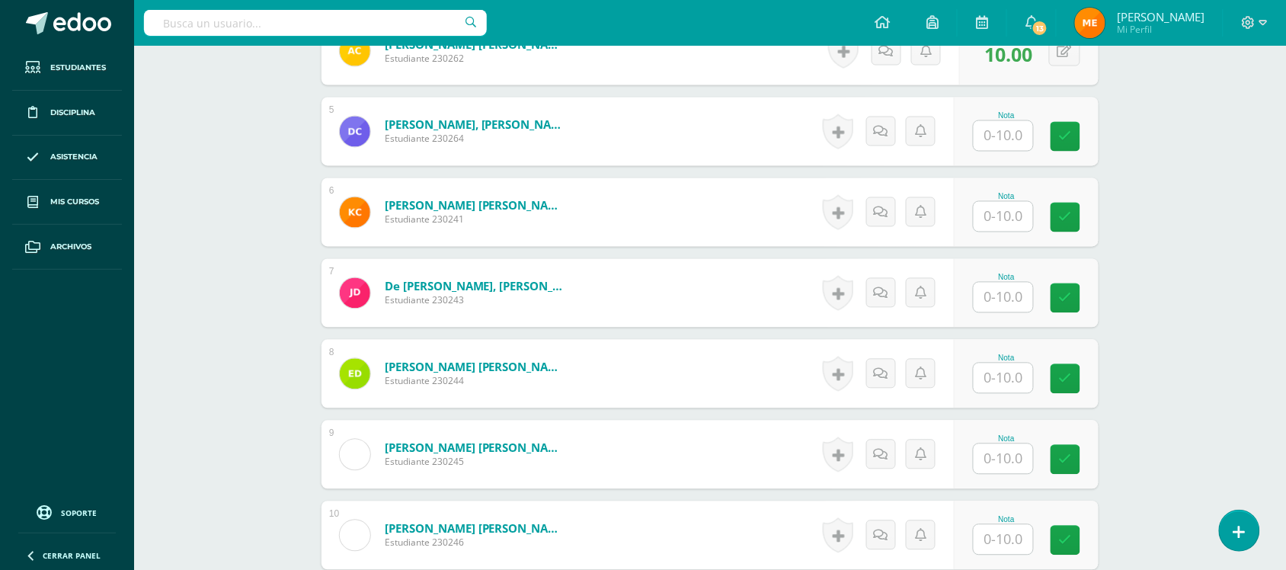
scroll to position [773, 0]
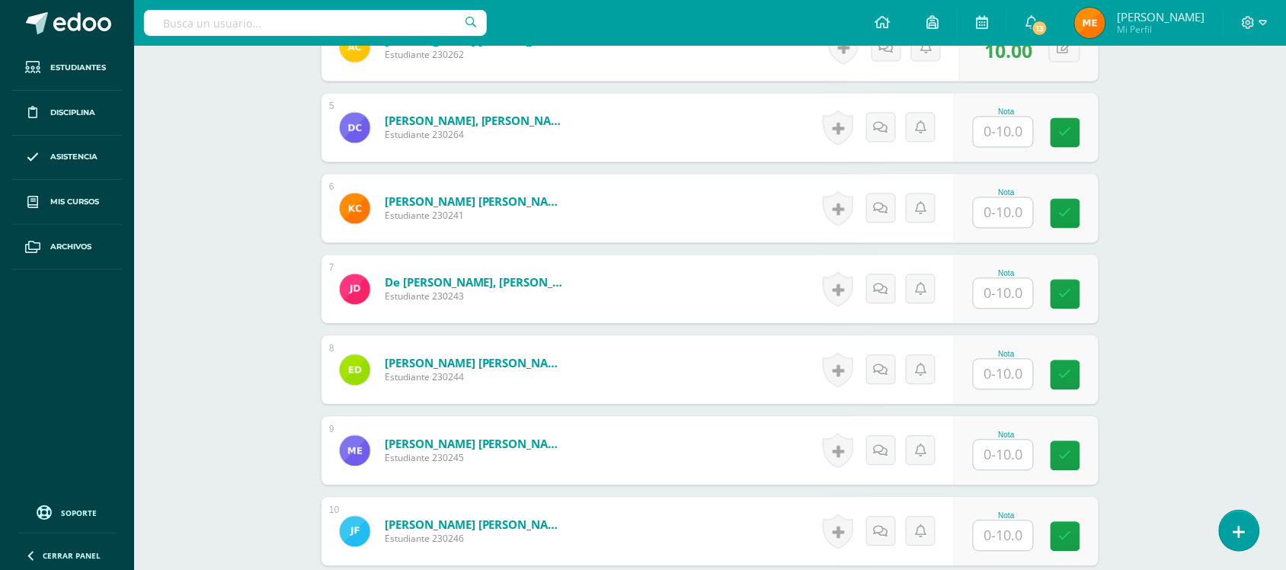
click at [1006, 123] on input "text" at bounding box center [1002, 132] width 59 height 30
type input "0"
click at [884, 229] on div "Historial de actividad No hay historial para esta actividad Agregar Comentarios…" at bounding box center [885, 208] width 137 height 69
click at [900, 124] on icon at bounding box center [902, 127] width 15 height 13
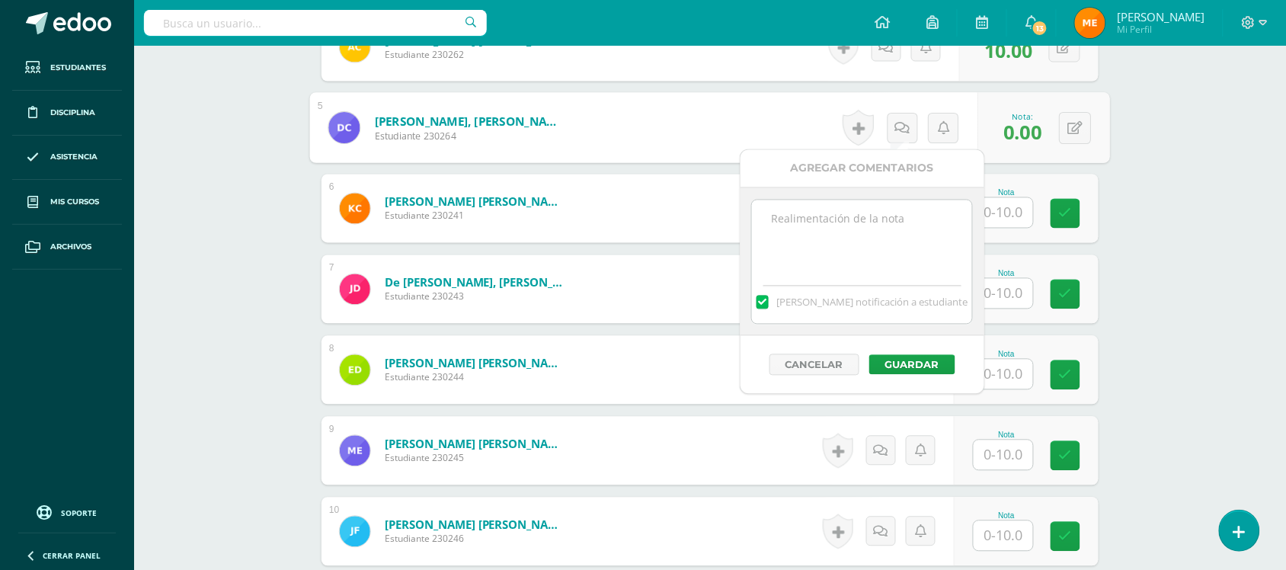
click at [901, 225] on textarea at bounding box center [862, 238] width 220 height 76
paste textarea "No trabajó en clase-"
type textarea "No trabajó en clase-"
click at [899, 362] on button "Guardar" at bounding box center [912, 365] width 86 height 20
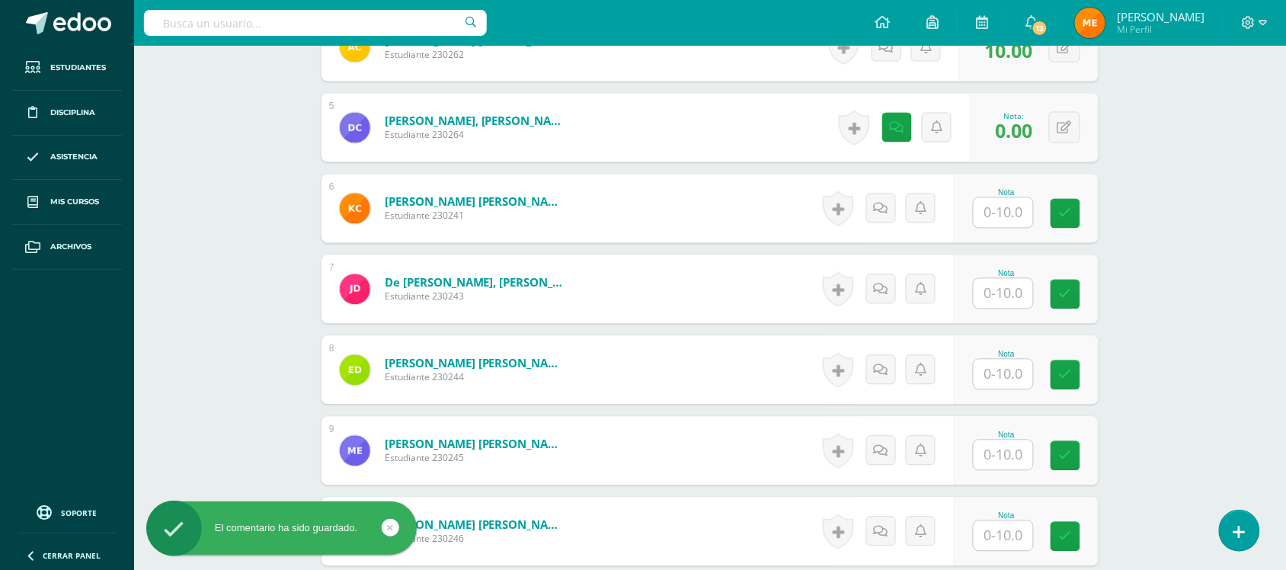
scroll to position [820, 0]
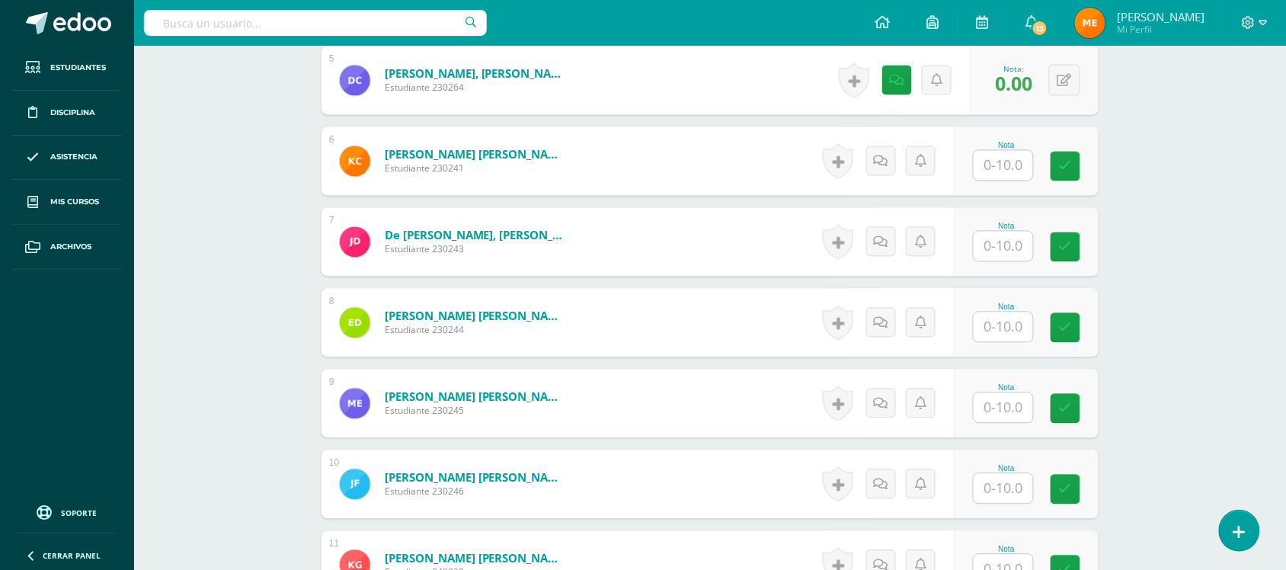
click at [989, 172] on input "text" at bounding box center [1002, 166] width 59 height 30
type input "0"
click at [878, 161] on icon at bounding box center [885, 161] width 15 height 13
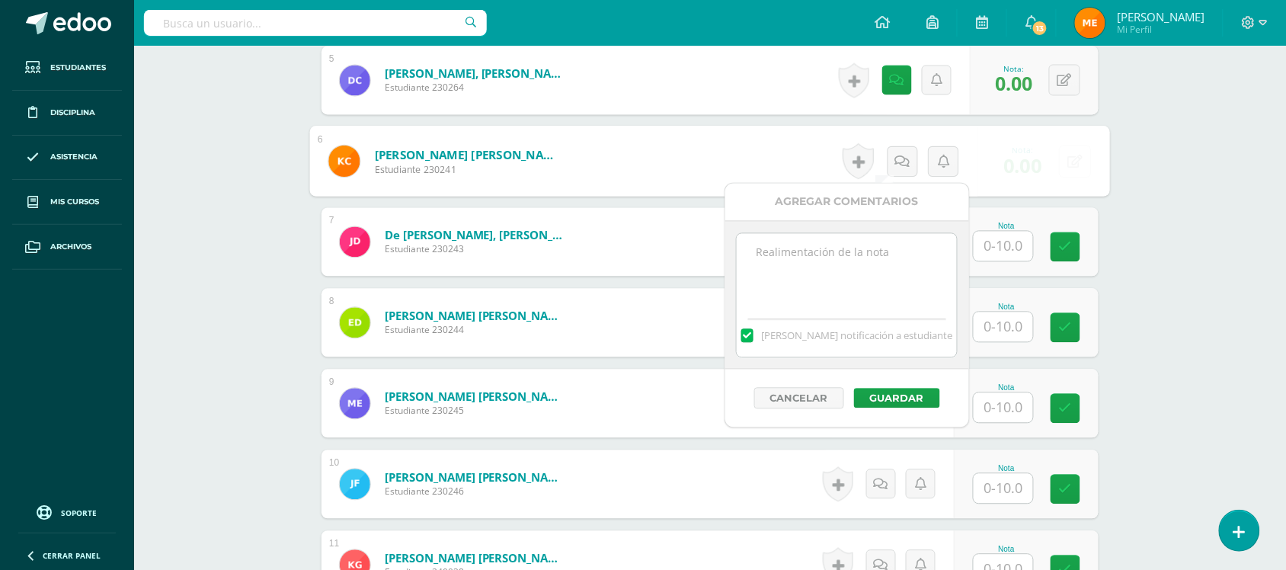
click at [893, 271] on textarea at bounding box center [847, 272] width 220 height 76
drag, startPoint x: 865, startPoint y: 268, endPoint x: 755, endPoint y: 268, distance: 110.4
click at [755, 268] on textarea "Ausente 12SEP*" at bounding box center [847, 272] width 220 height 76
type textarea "Ausente 12SEP*"
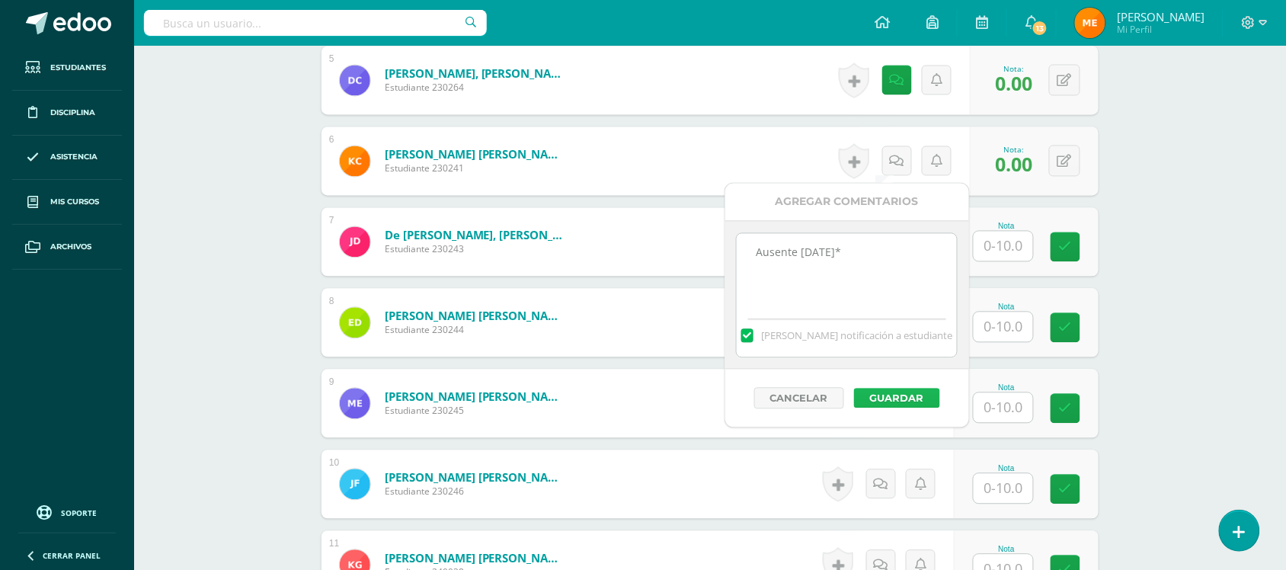
click at [899, 398] on button "Guardar" at bounding box center [897, 398] width 86 height 20
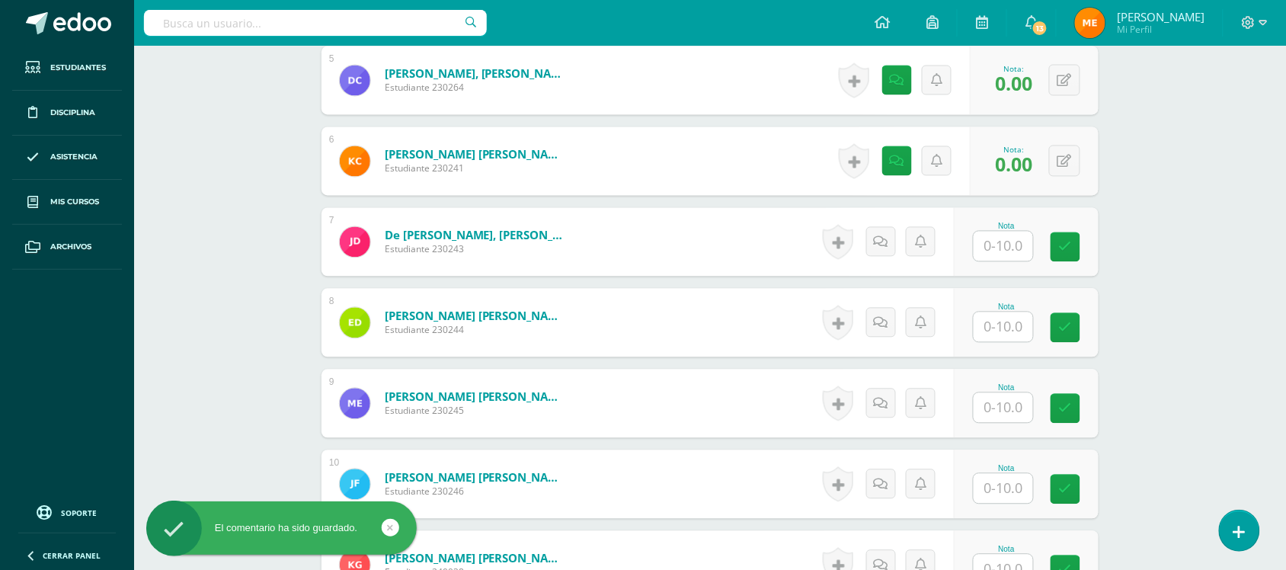
click at [1003, 238] on input "text" at bounding box center [1002, 247] width 59 height 30
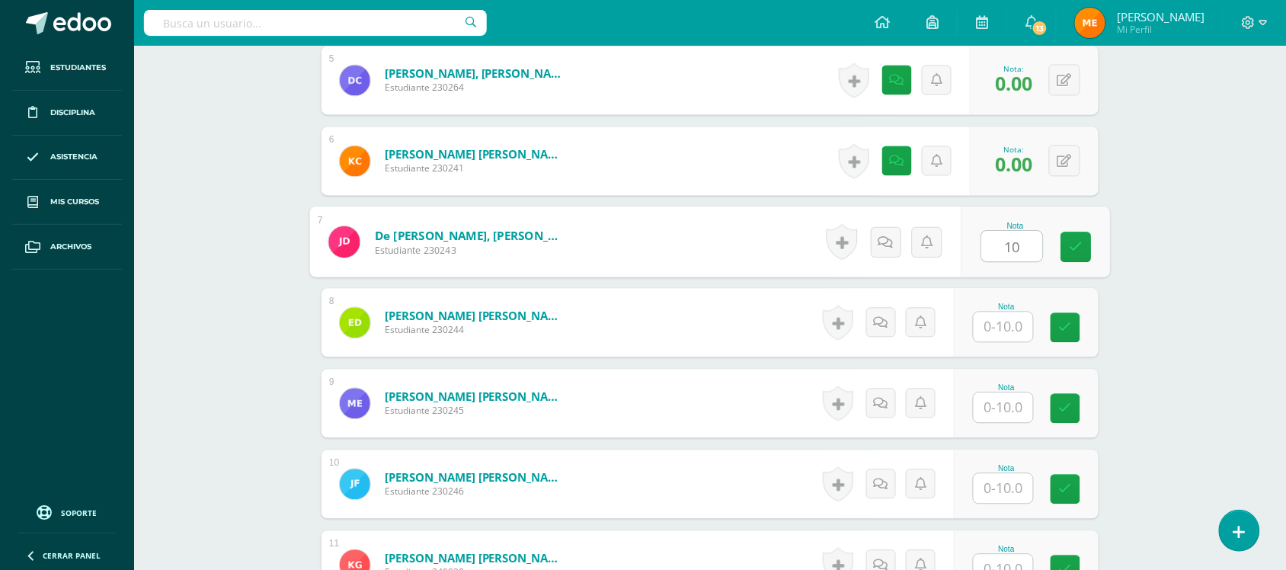
type input "10"
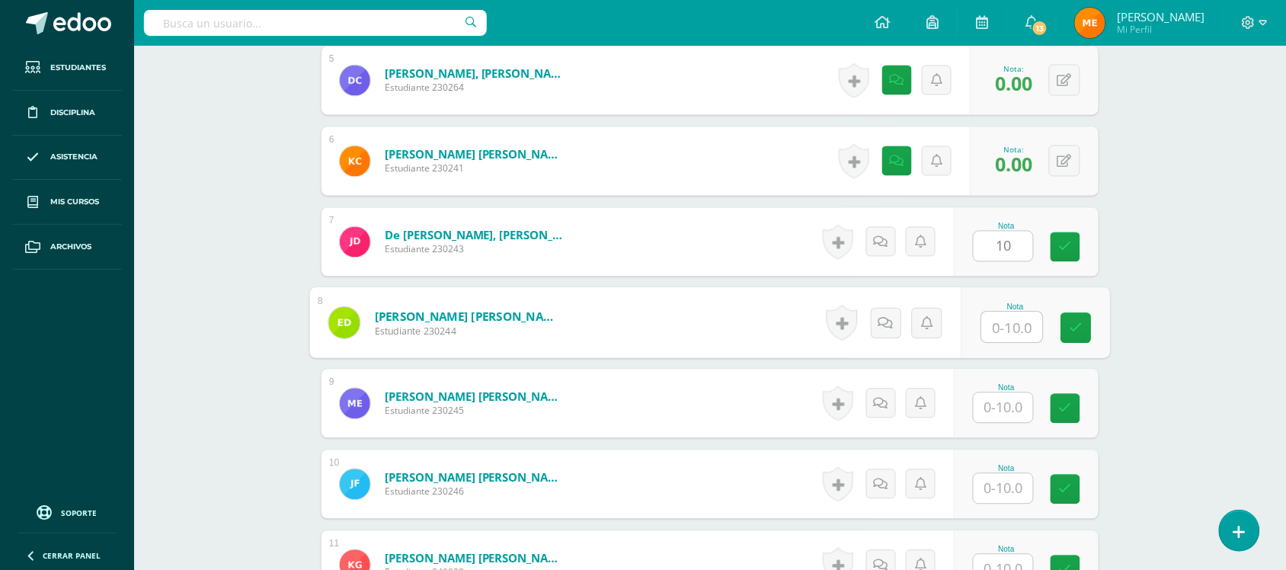
click at [1002, 336] on input "text" at bounding box center [1012, 327] width 61 height 30
type input "10"
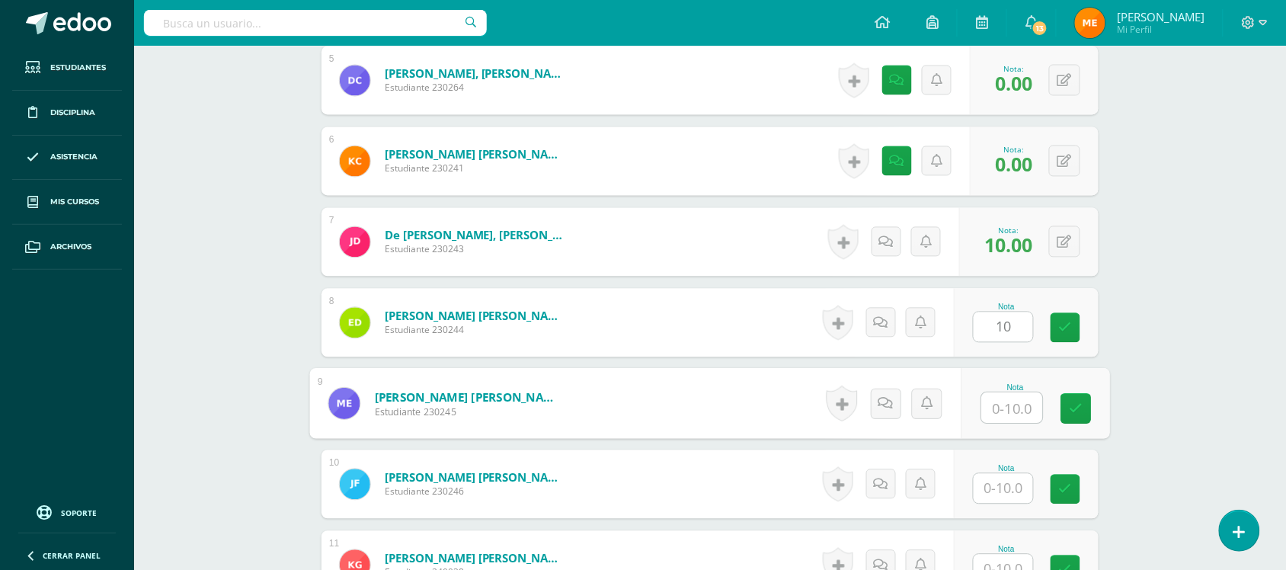
click at [1004, 412] on input "text" at bounding box center [1012, 408] width 61 height 30
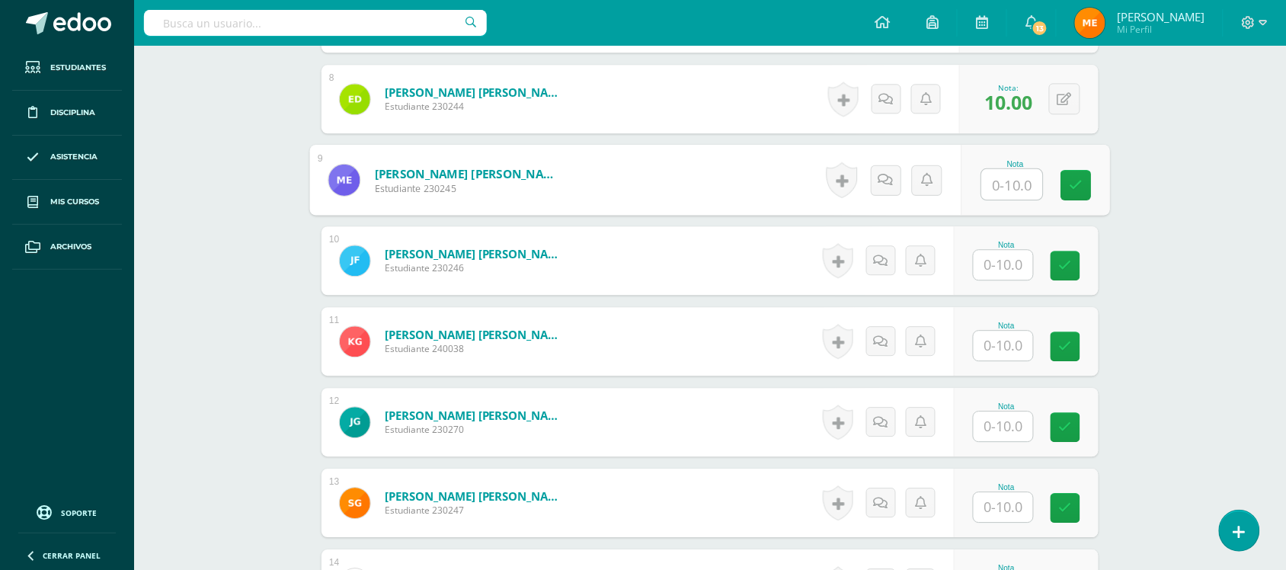
scroll to position [1046, 0]
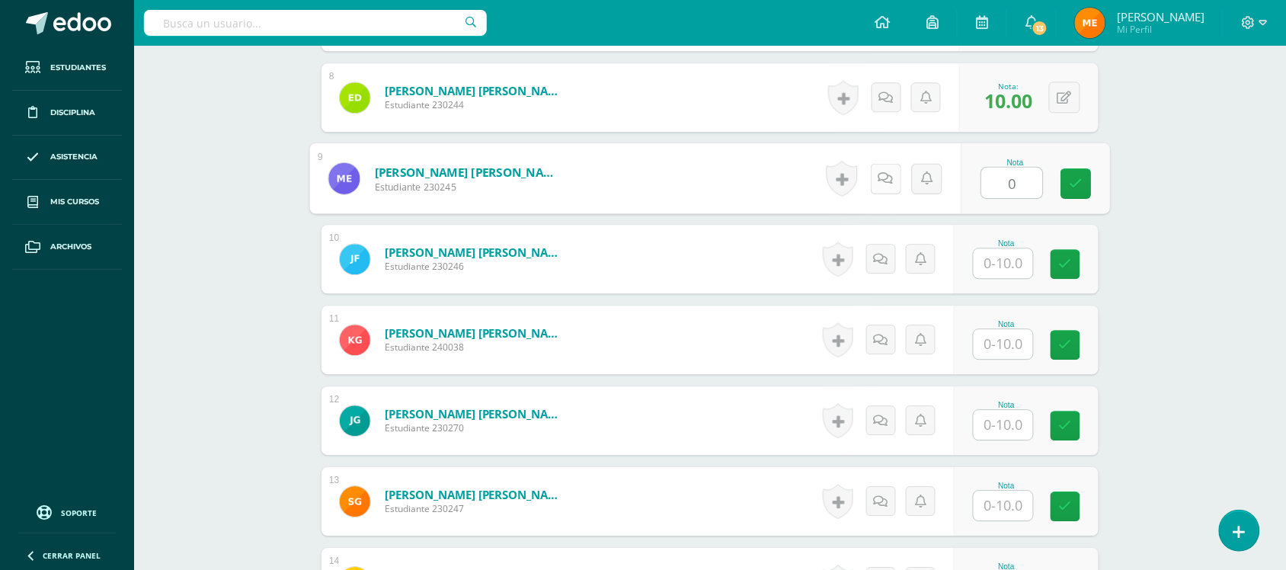
type input "0"
click at [881, 174] on icon at bounding box center [885, 177] width 15 height 13
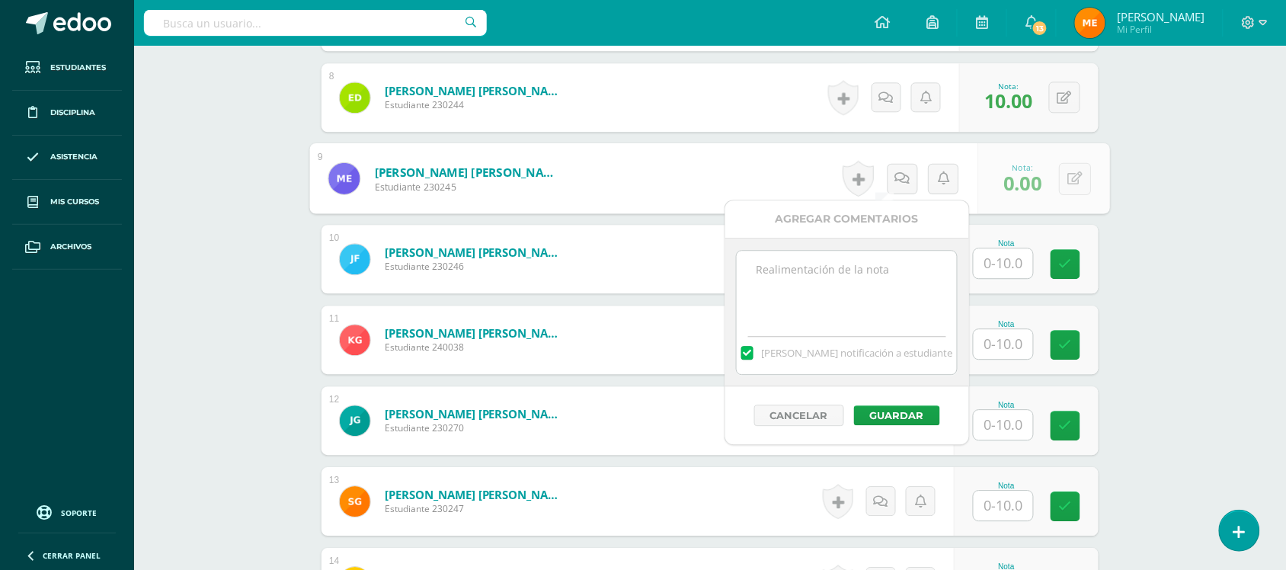
click at [867, 294] on textarea at bounding box center [847, 289] width 220 height 76
paste textarea "Ausente 12SEP*"
type textarea "Ausente 12SEP*"
click at [887, 423] on button "Guardar" at bounding box center [897, 415] width 86 height 20
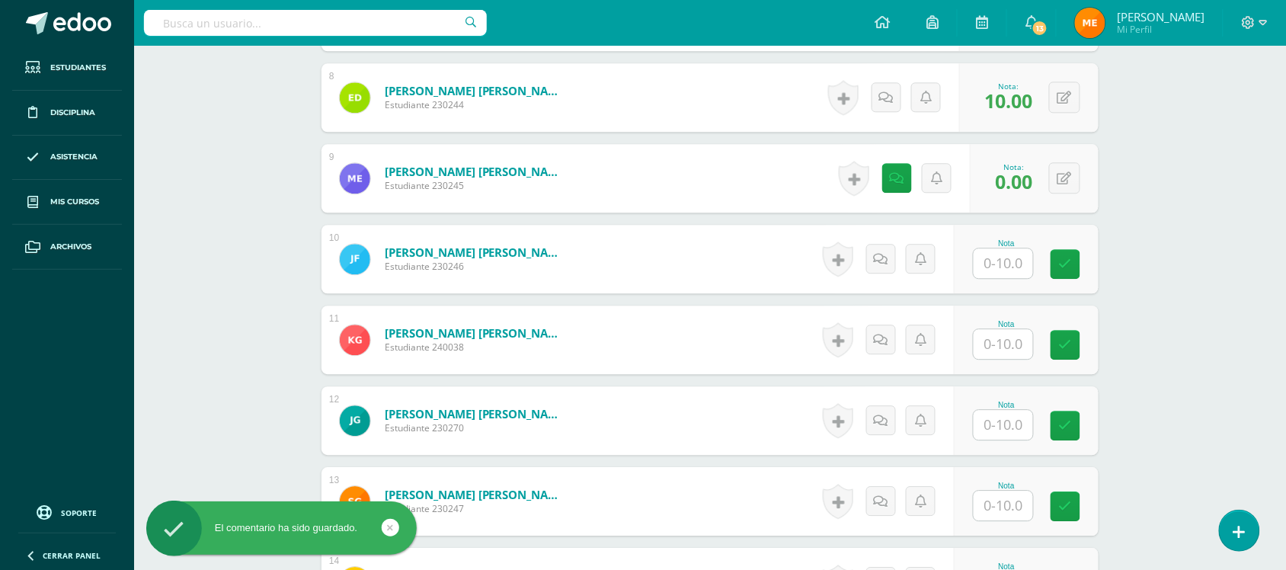
click at [1005, 263] on input "text" at bounding box center [1002, 263] width 59 height 30
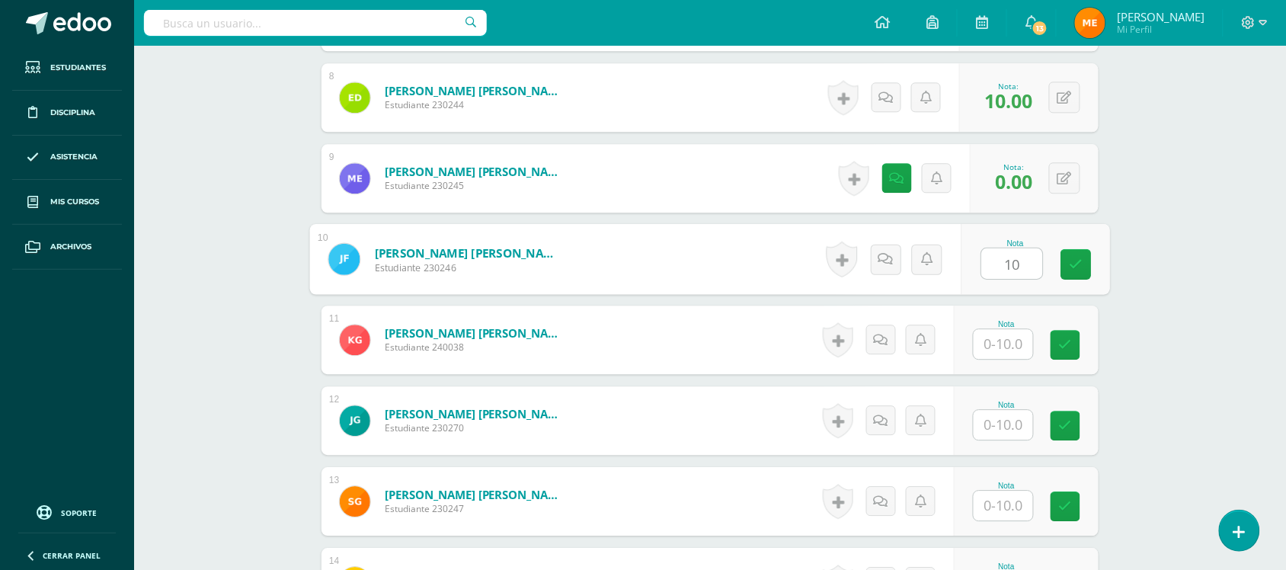
type input "10"
click at [1178, 251] on div "Artes Plásticas Sexto Primaria alta "B" Herramientas Detalle de asistencias Act…" at bounding box center [710, 178] width 1152 height 2356
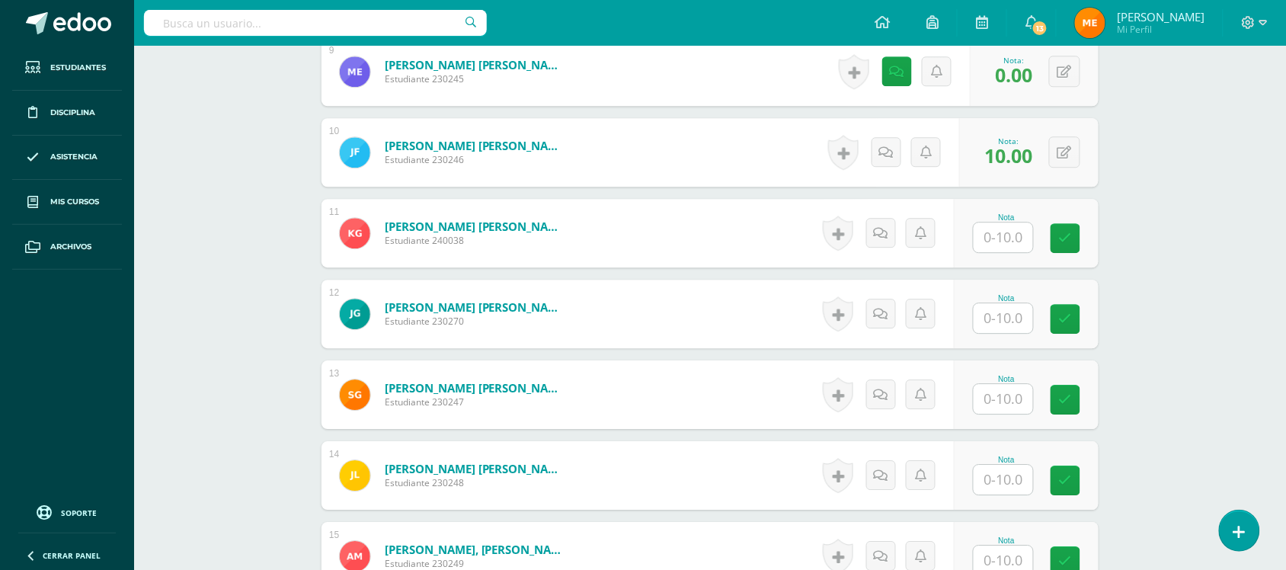
scroll to position [1154, 0]
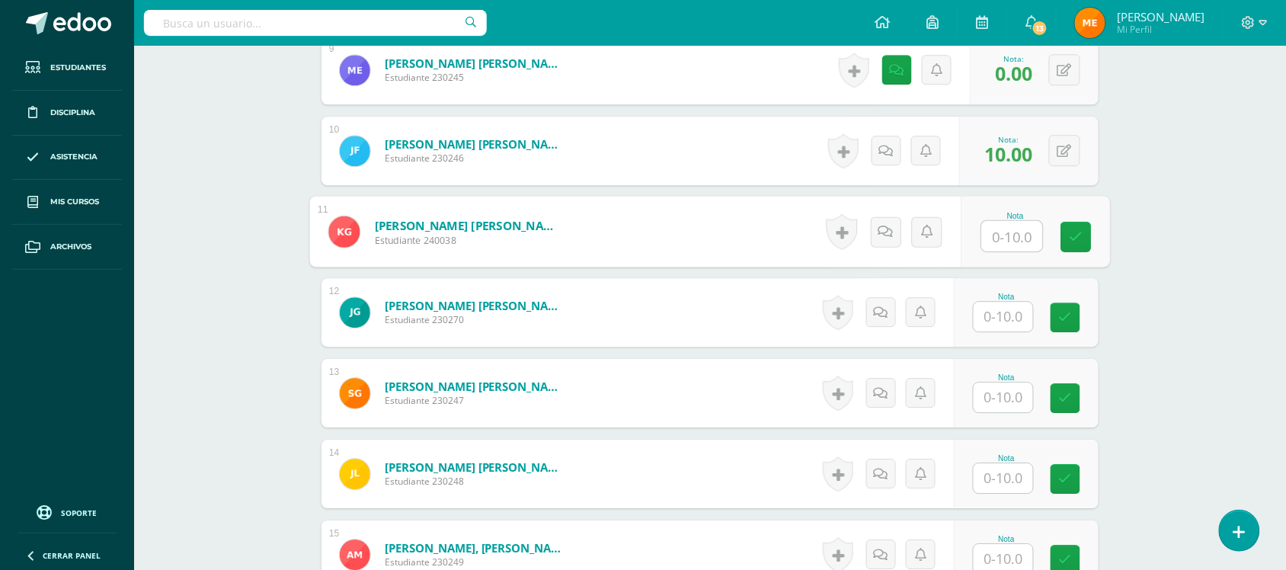
click at [1009, 248] on input "text" at bounding box center [1012, 236] width 61 height 30
type input "10"
click at [1201, 238] on div "Artes Plásticas Sexto Primaria alta "B" Herramientas Detalle de asistencias Act…" at bounding box center [710, 70] width 1152 height 2356
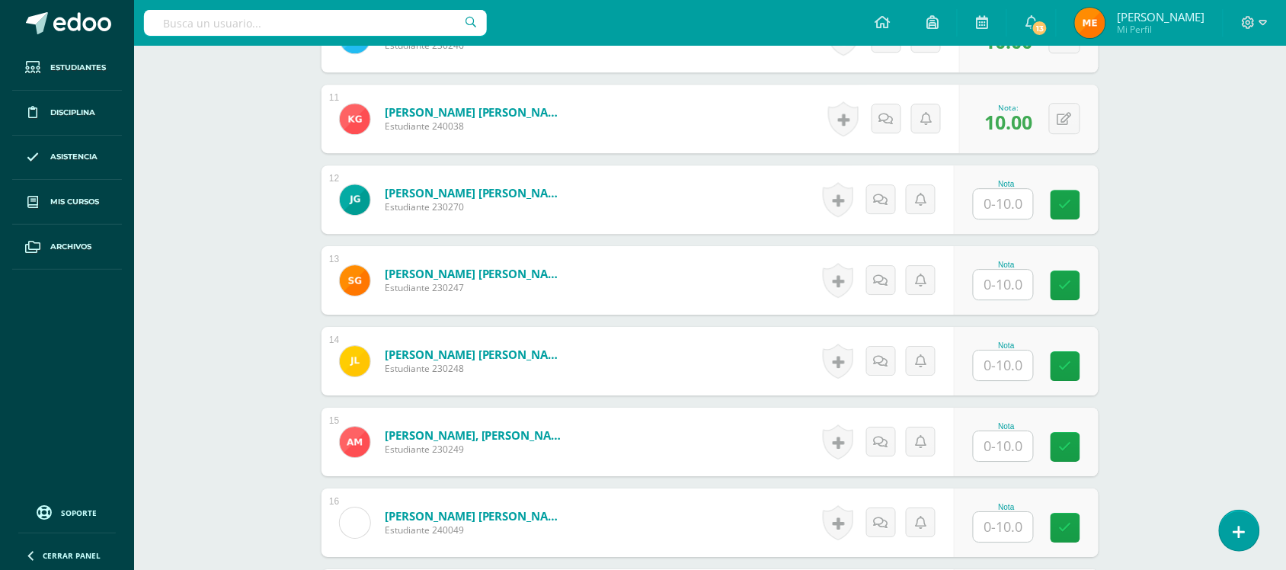
scroll to position [1268, 0]
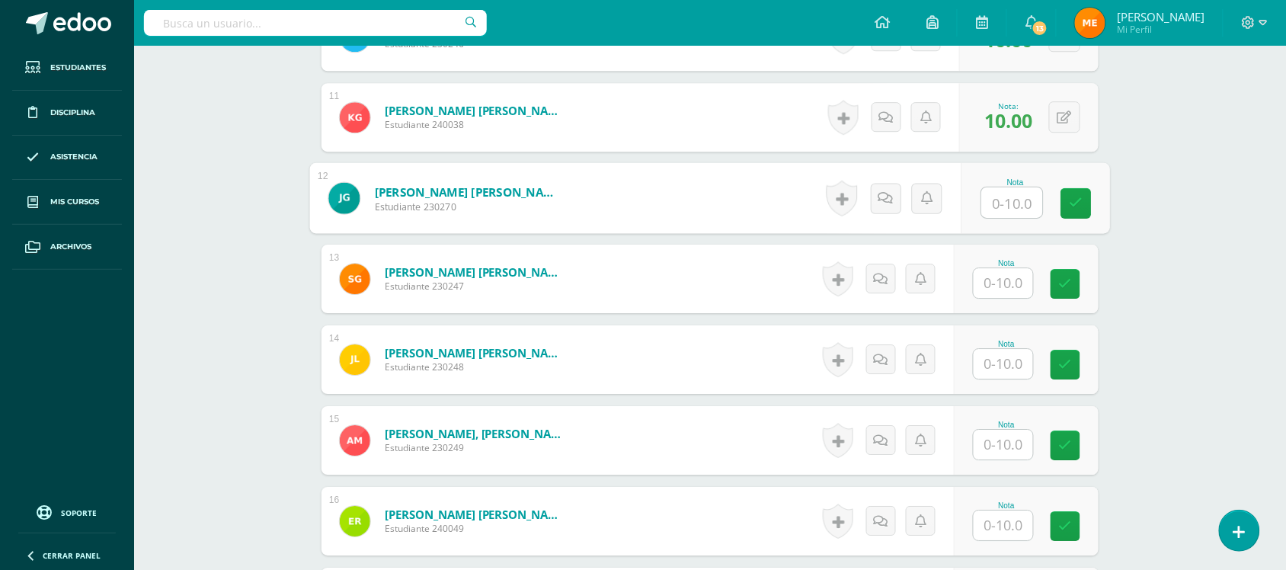
click at [992, 215] on input "text" at bounding box center [1012, 202] width 61 height 30
type input "10"
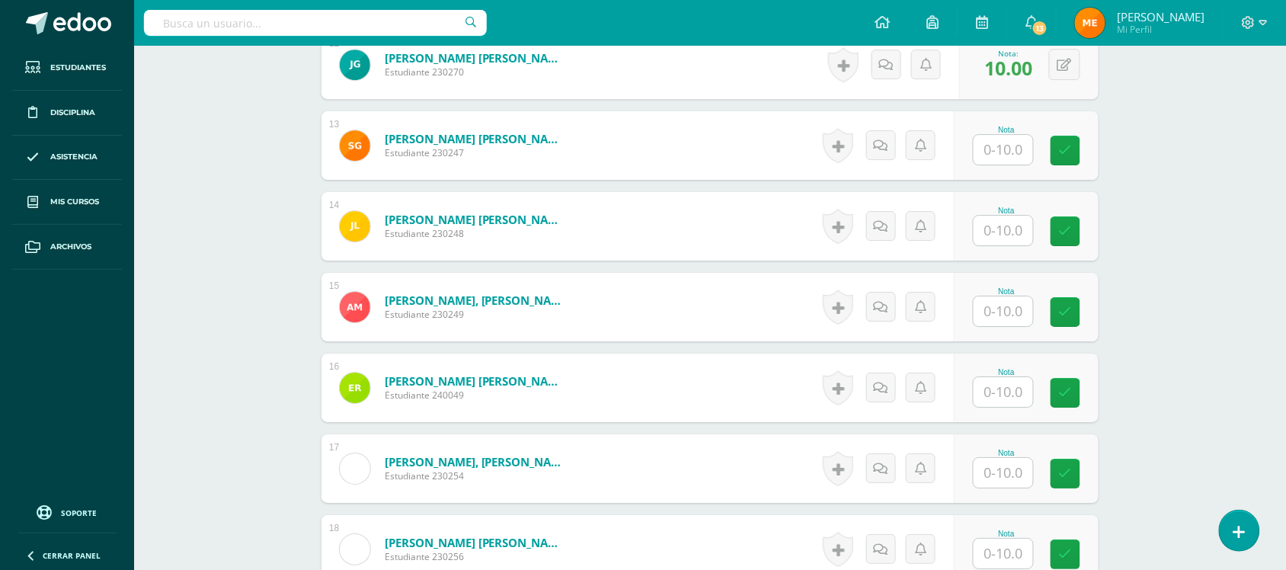
scroll to position [1421, 0]
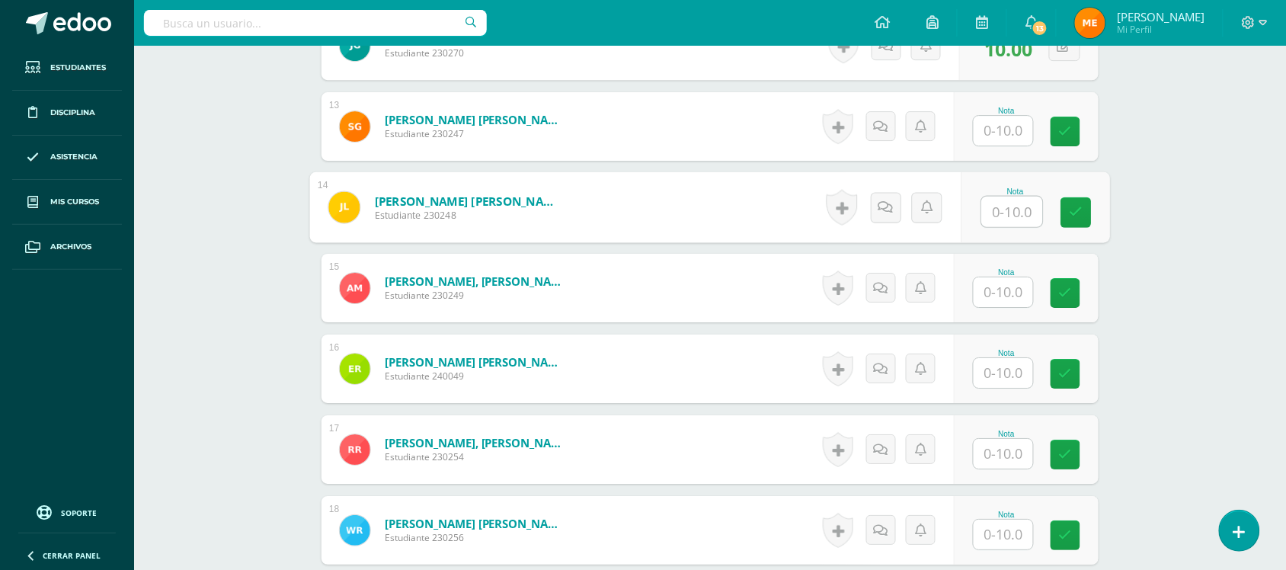
click at [1023, 213] on input "text" at bounding box center [1012, 212] width 61 height 30
click at [991, 214] on input "text" at bounding box center [1012, 212] width 61 height 30
type input "10"
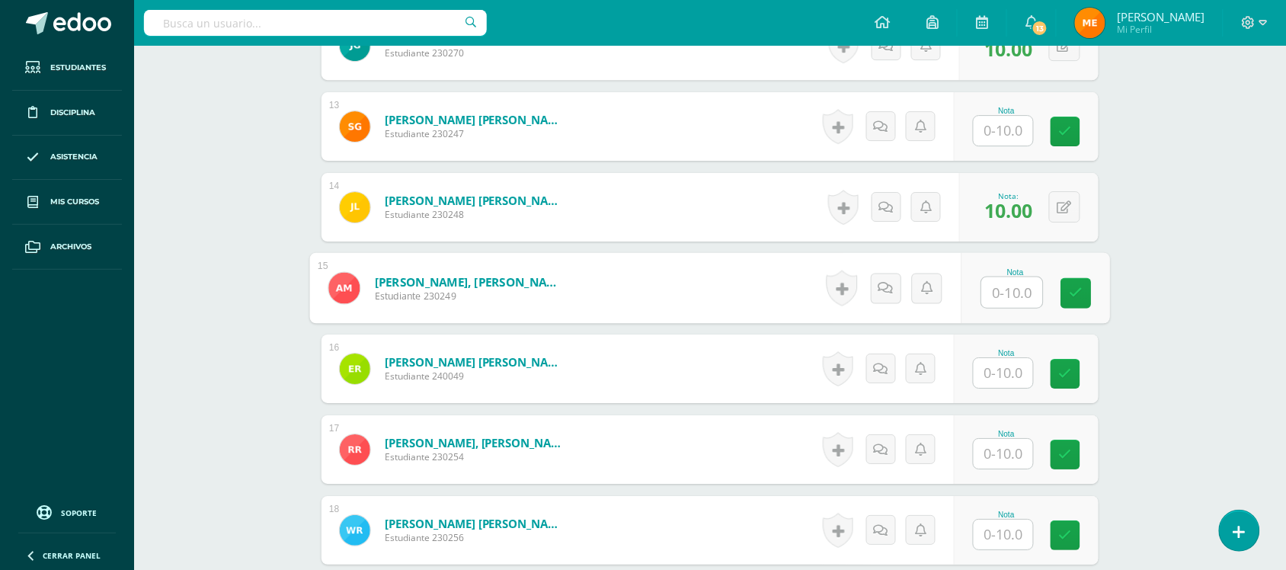
click at [1006, 293] on input "text" at bounding box center [1012, 292] width 61 height 30
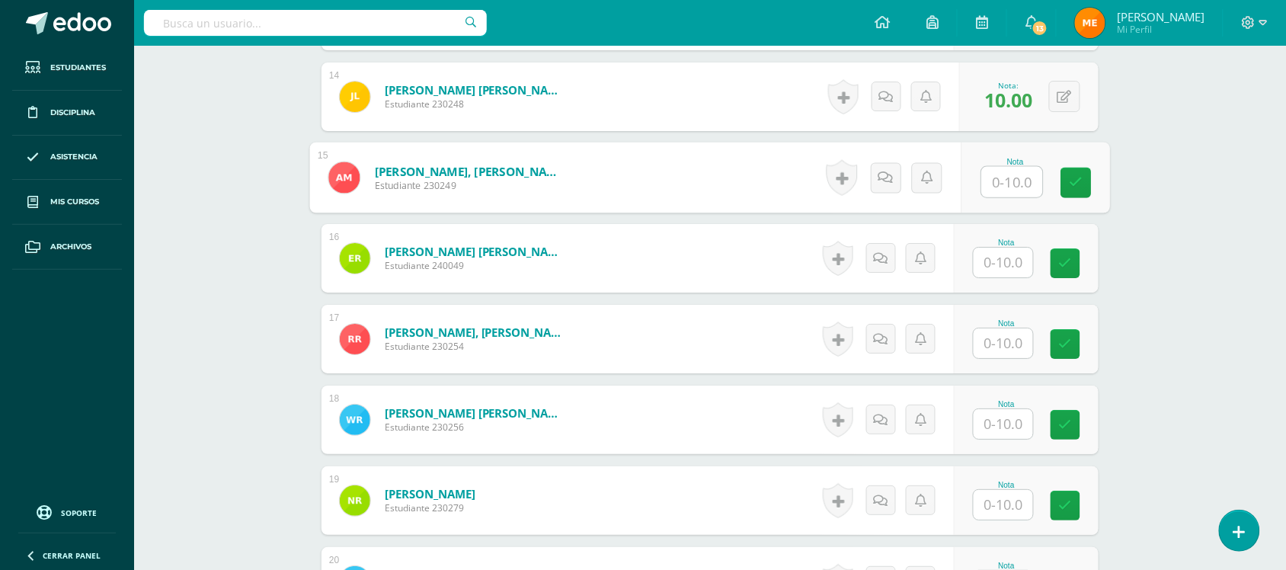
scroll to position [1532, 0]
type input "0"
click at [891, 170] on icon at bounding box center [885, 176] width 15 height 13
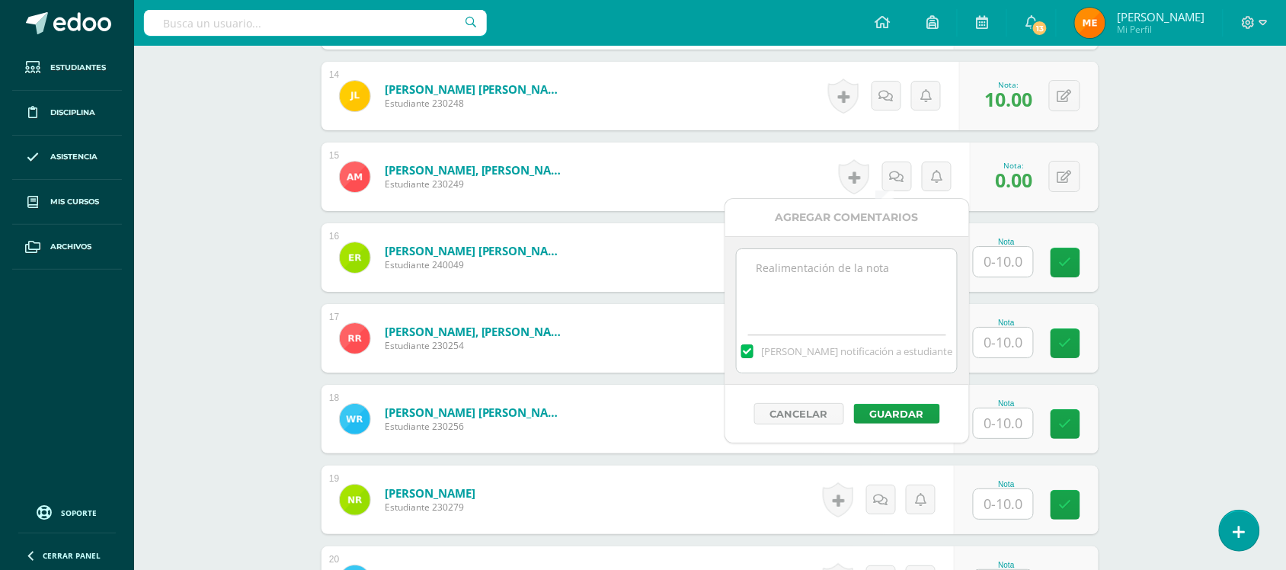
click at [877, 283] on textarea at bounding box center [847, 287] width 220 height 76
type textarea "No trabajó en clase-"
click at [896, 423] on button "Guardar" at bounding box center [897, 414] width 86 height 20
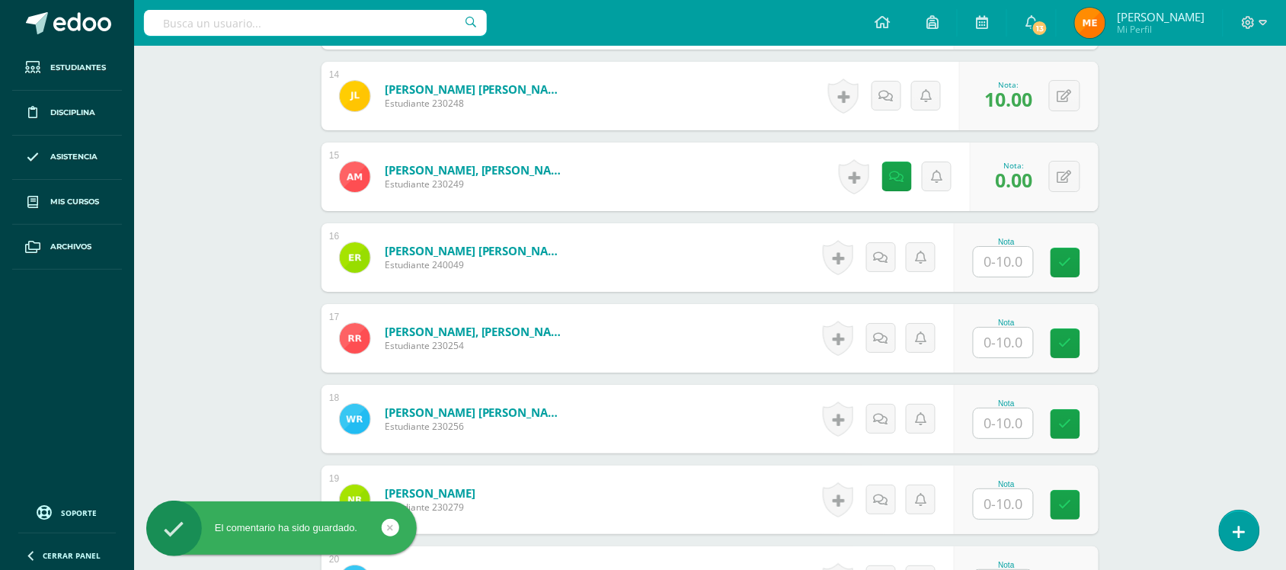
click at [1009, 271] on input "text" at bounding box center [1002, 262] width 59 height 30
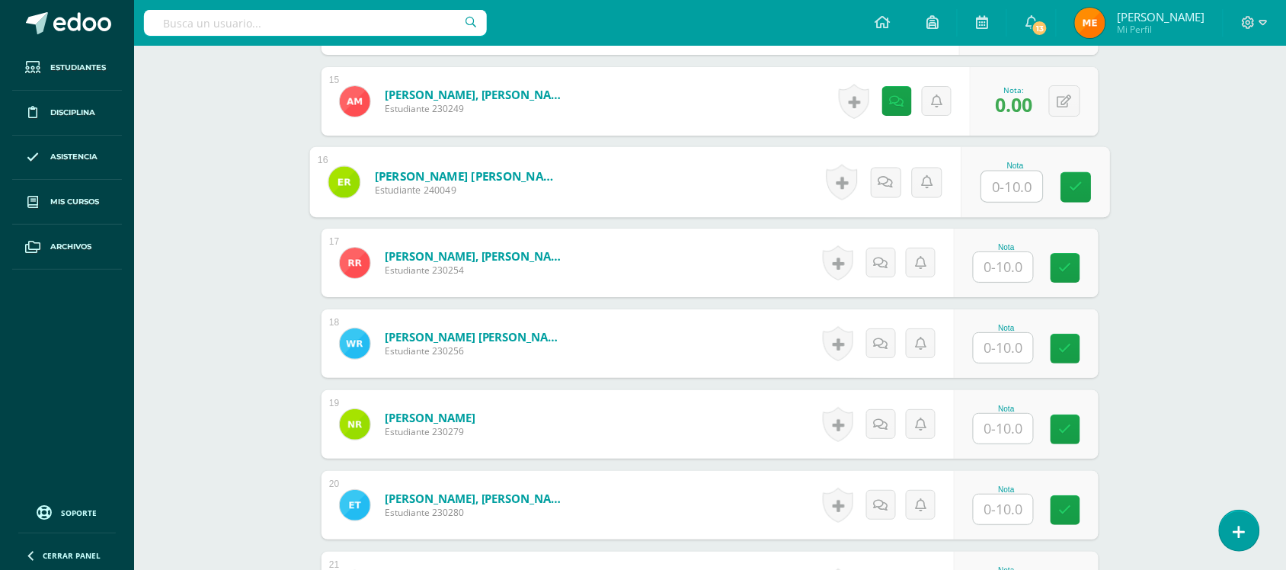
scroll to position [1608, 0]
type input "10"
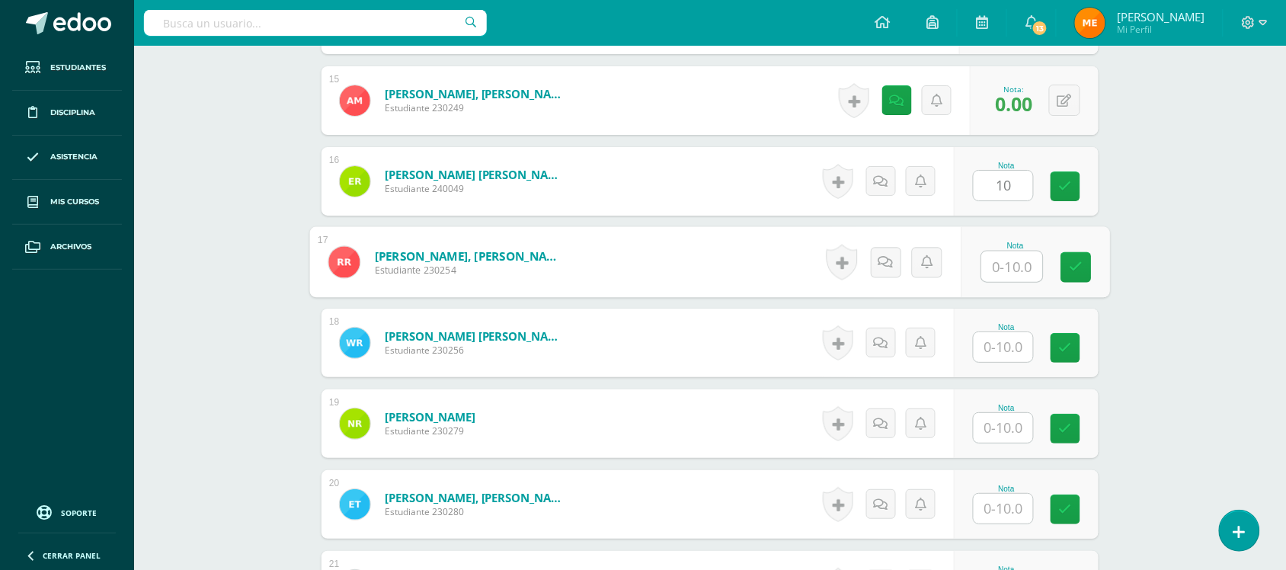
click at [1009, 271] on input "text" at bounding box center [1012, 266] width 61 height 30
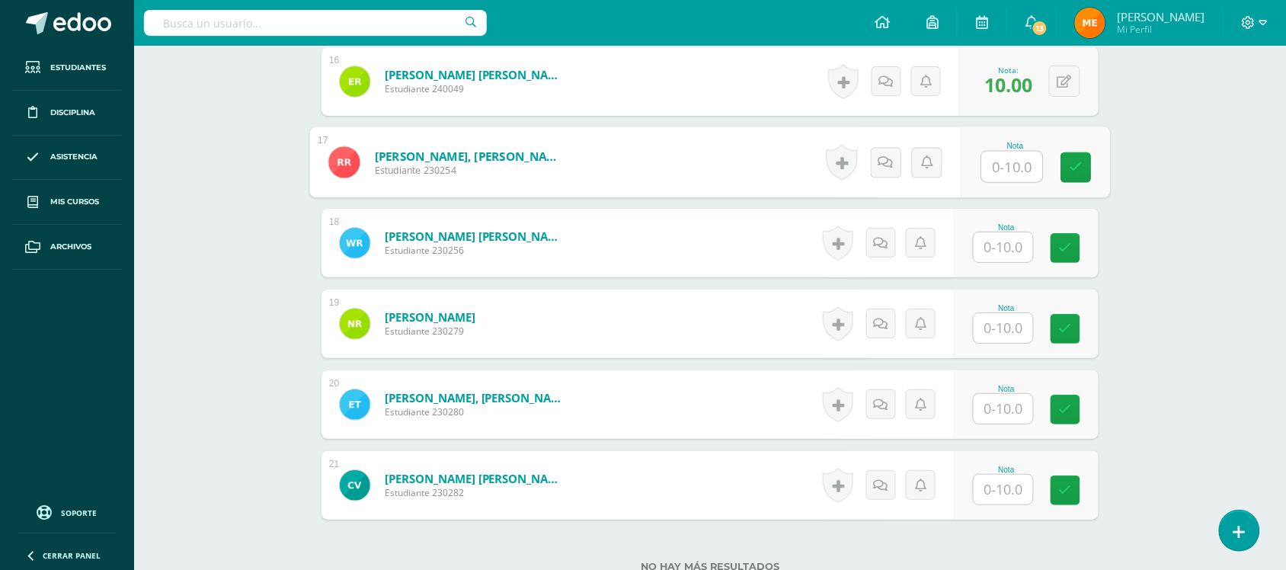
scroll to position [1708, 0]
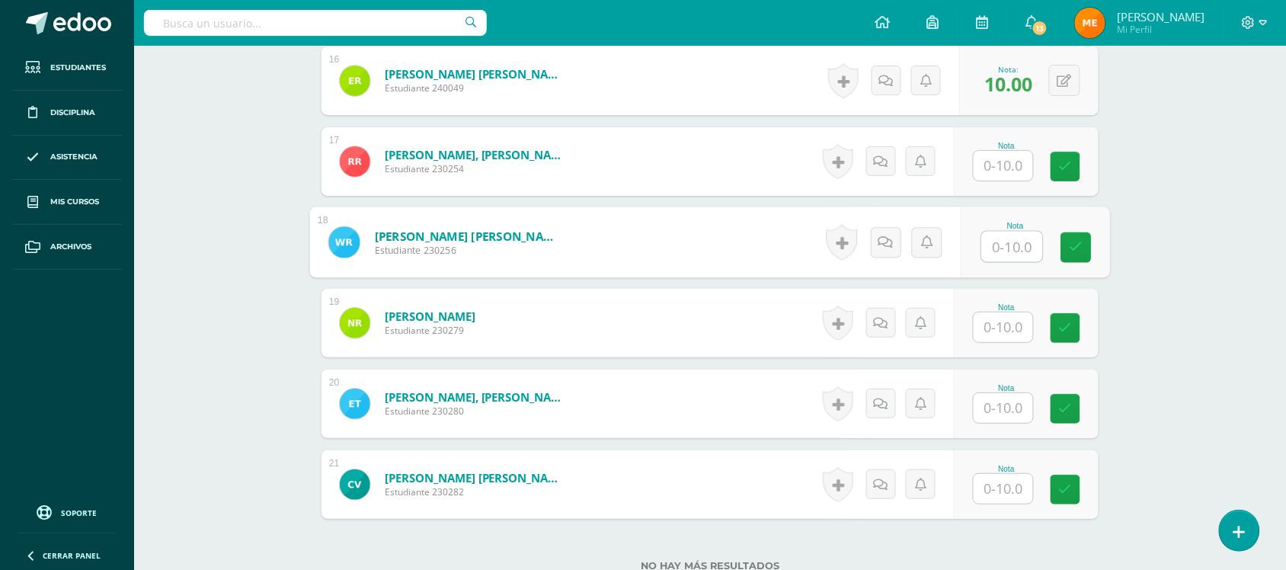
click at [1002, 236] on input "text" at bounding box center [1012, 247] width 61 height 30
type input "10"
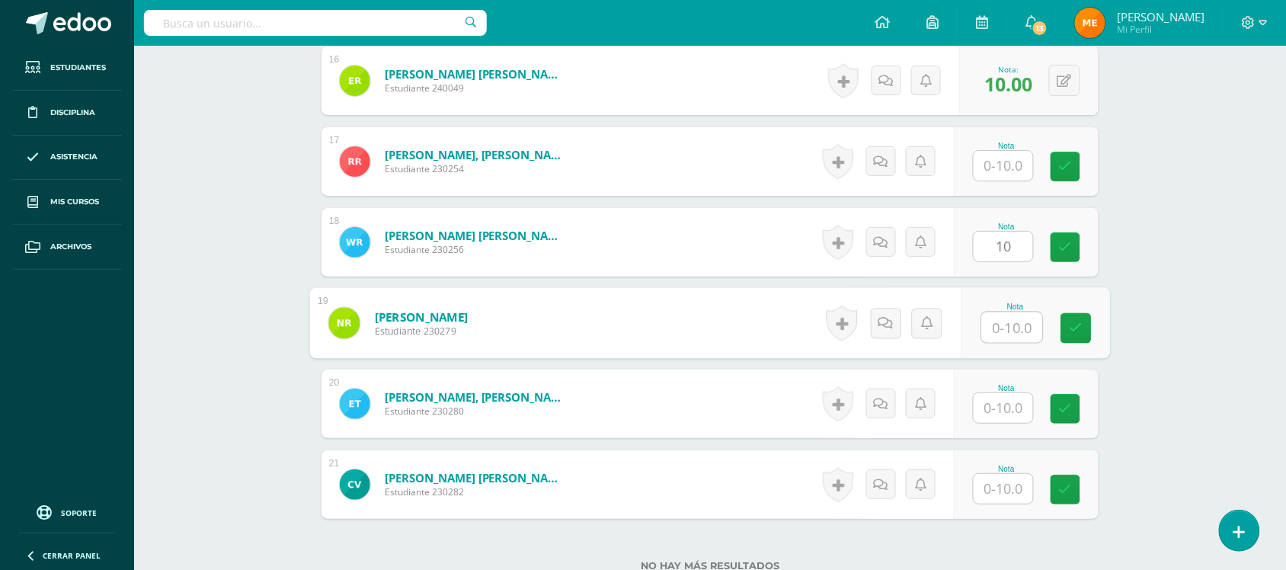
click at [1005, 333] on input "text" at bounding box center [1012, 327] width 61 height 30
type input "10"
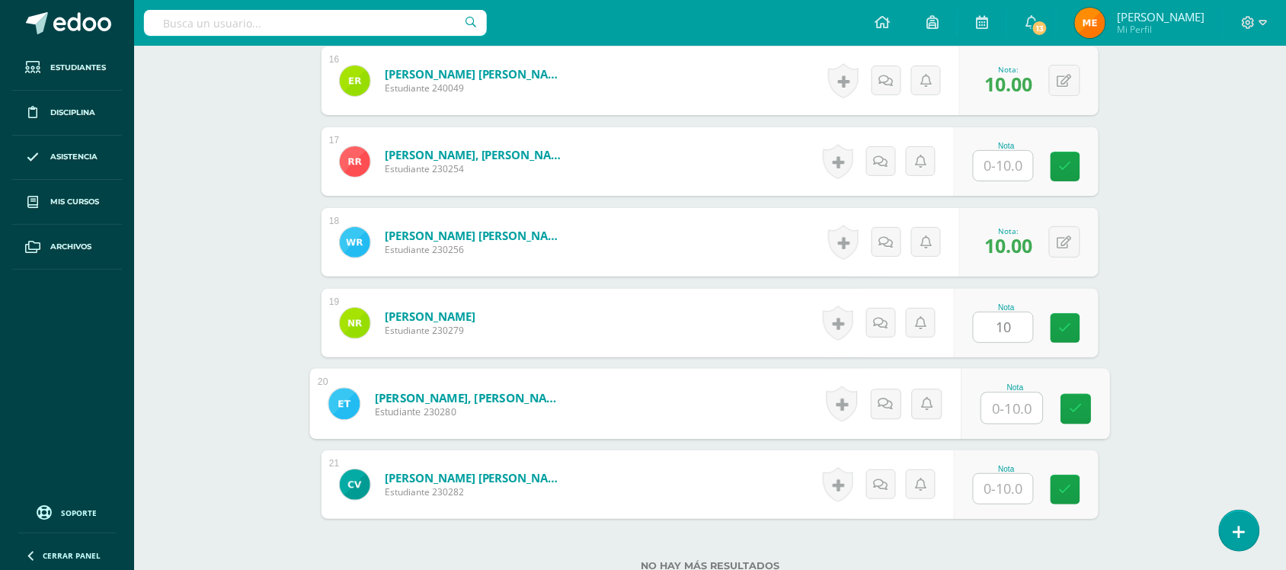
click at [1012, 412] on input "text" at bounding box center [1012, 408] width 61 height 30
type input "10"
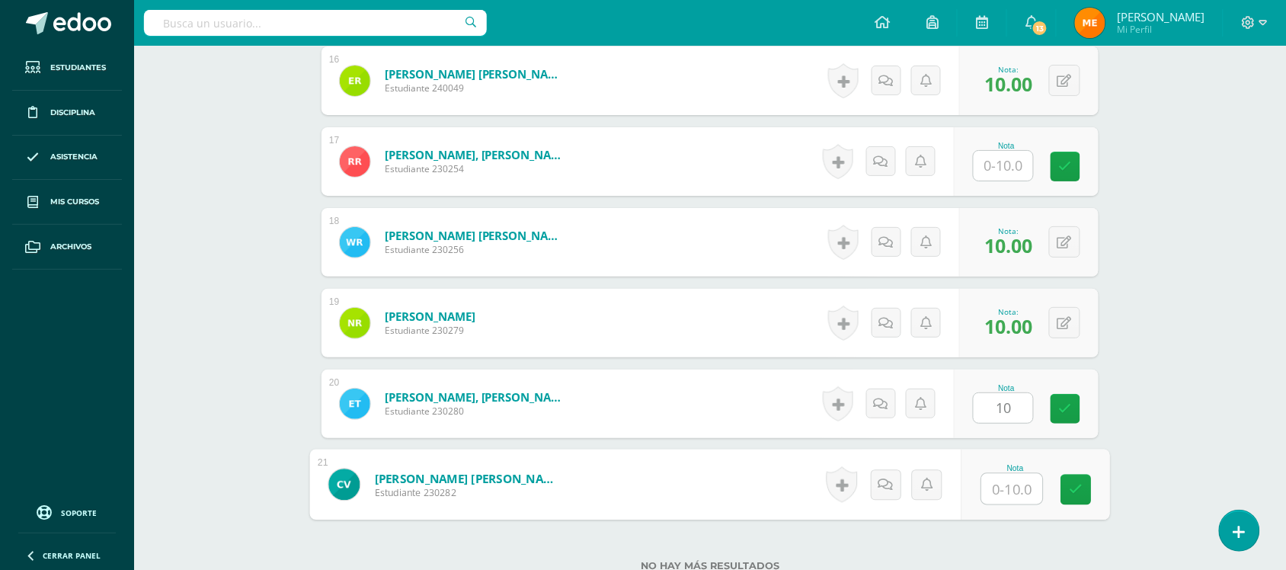
click at [986, 482] on input "text" at bounding box center [1012, 489] width 61 height 30
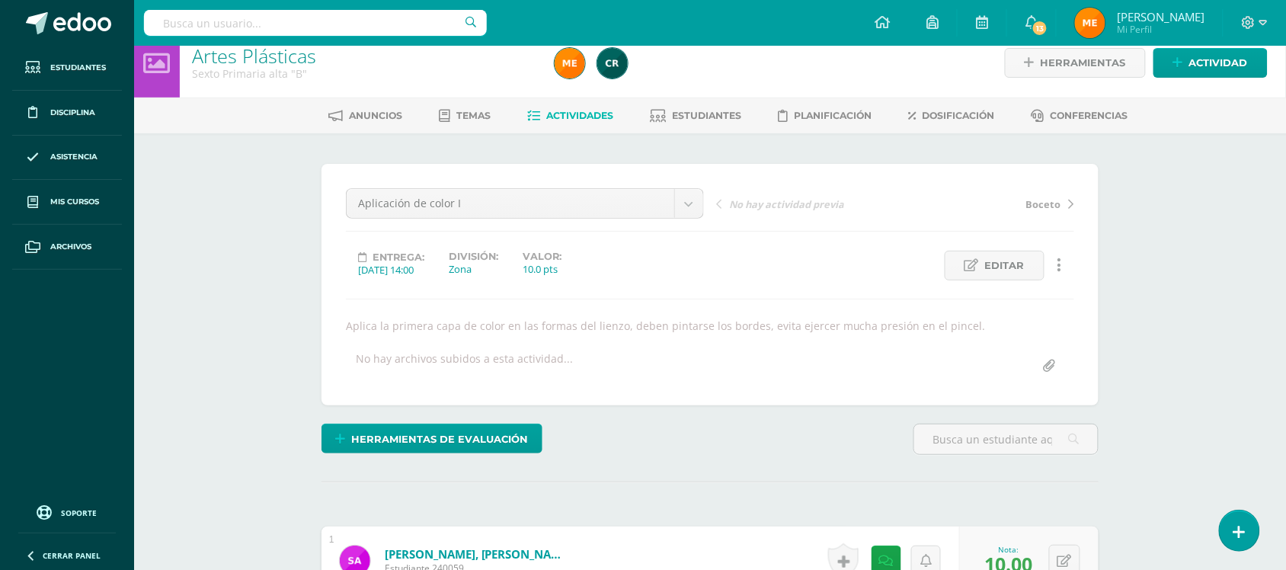
scroll to position [0, 0]
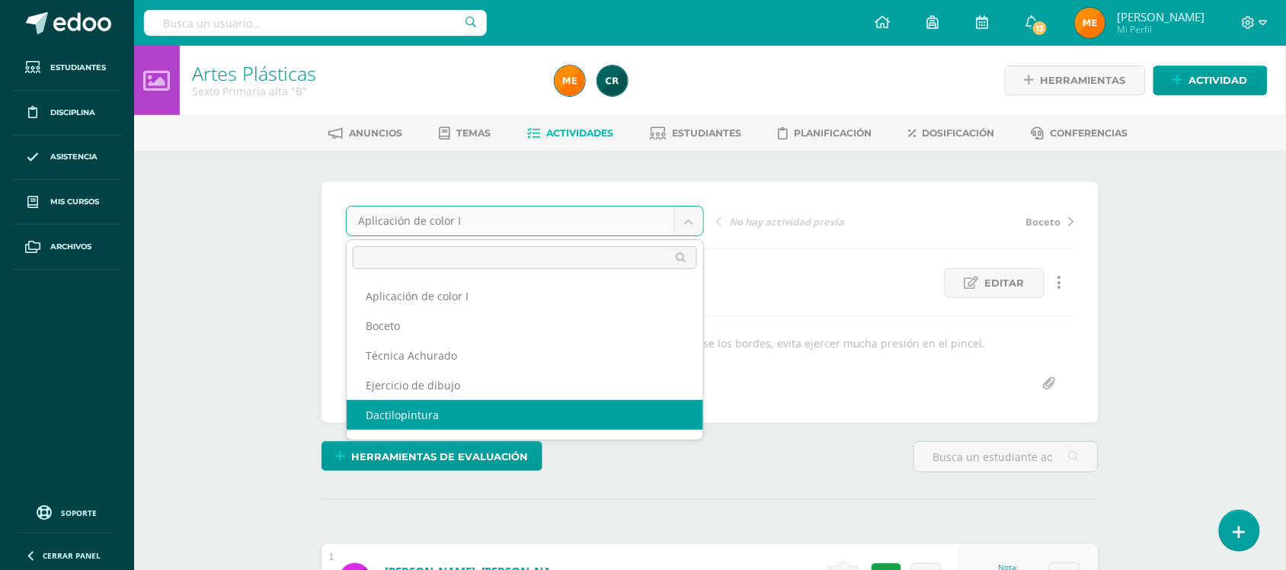
scroll to position [25, 0]
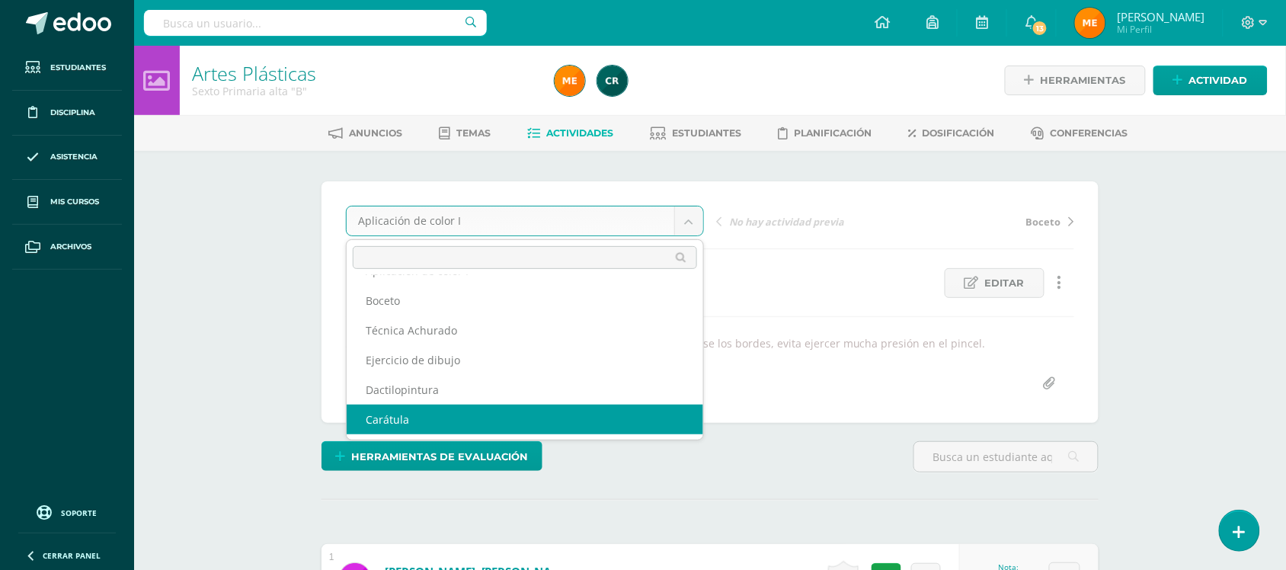
select select "/dashboard/teacher/grade-activity/108006/"
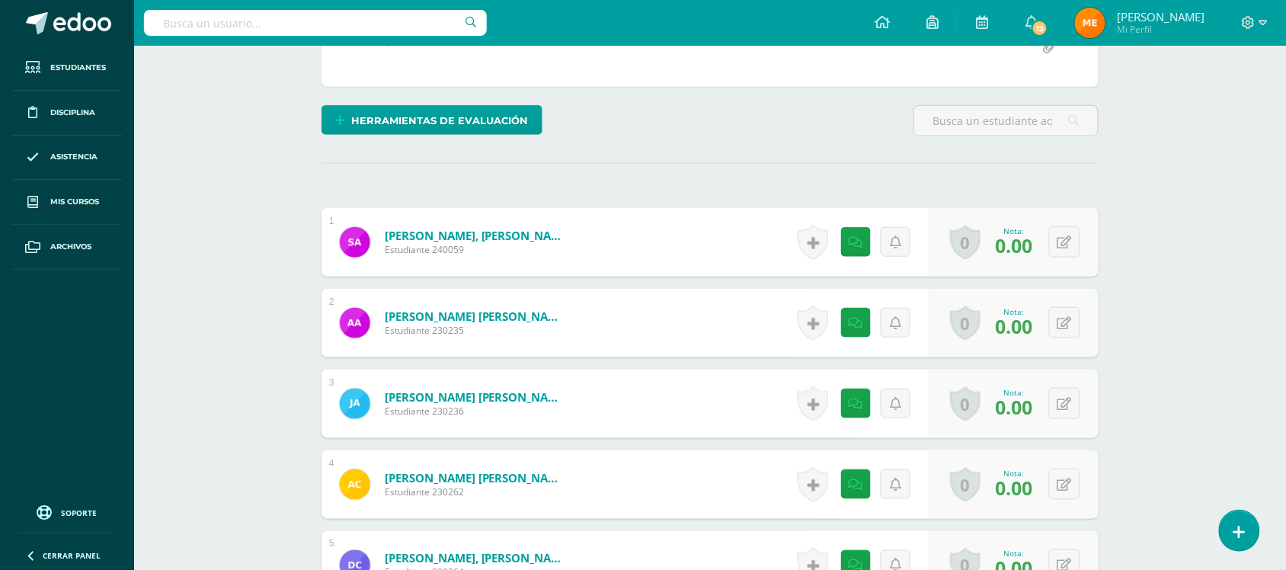
scroll to position [356, 0]
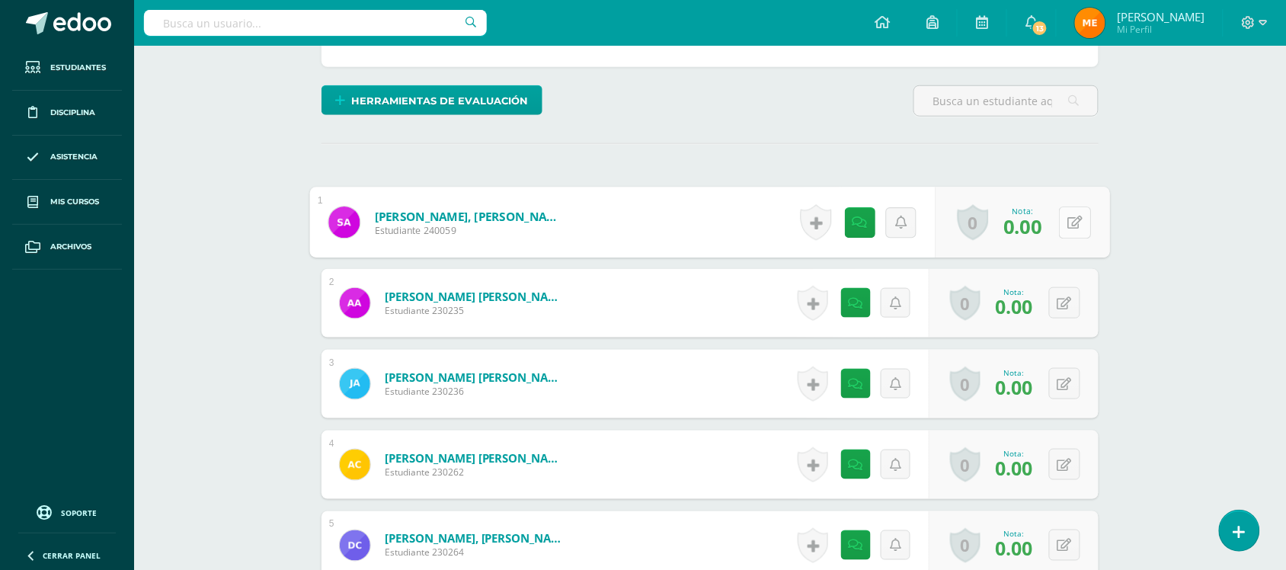
click at [1055, 219] on div "0 [GEOGRAPHIC_DATA] Logros obtenidos Aún no hay logros agregados Nota: 0.00" at bounding box center [1022, 222] width 174 height 71
click at [1070, 227] on icon at bounding box center [1075, 222] width 15 height 13
type input "5"
click at [848, 225] on icon at bounding box center [844, 222] width 15 height 13
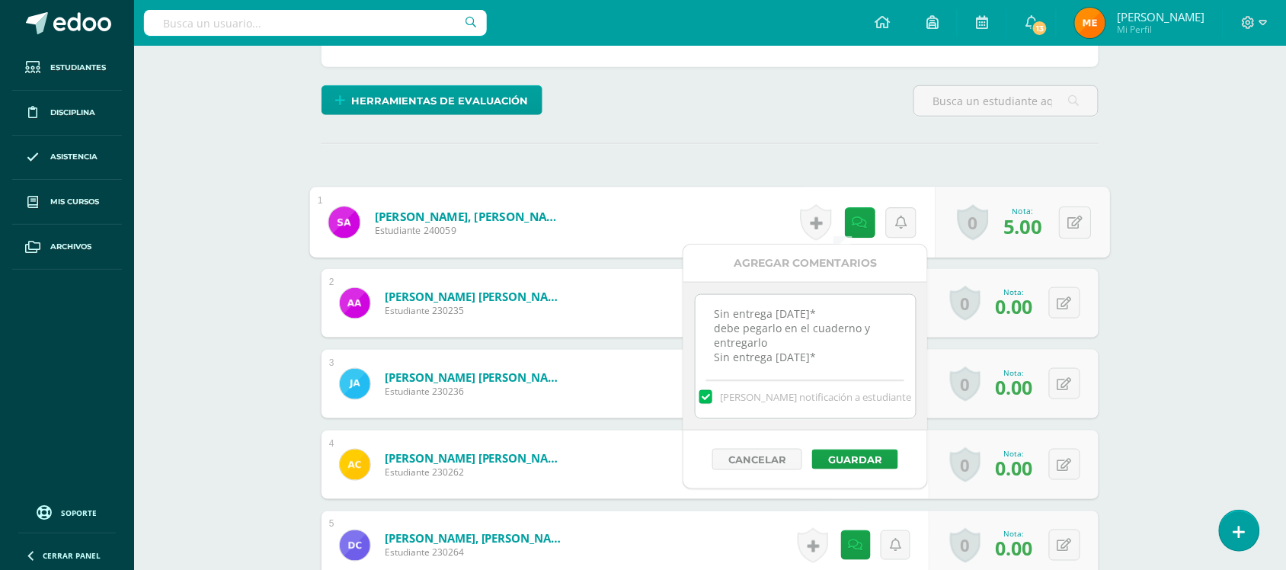
click at [849, 352] on textarea "Sin entrega [DATE]* debe pegarlo en el cuaderno y entregarlo Sin entrega [DATE]*" at bounding box center [805, 333] width 220 height 76
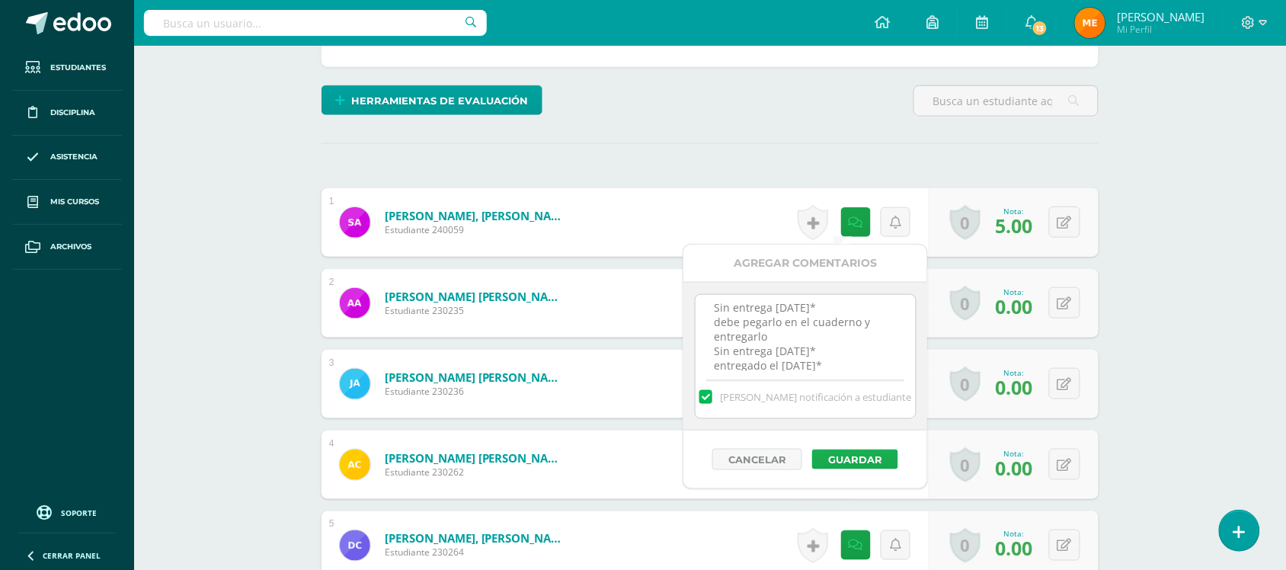
type textarea "Sin entrega [DATE]* debe pegarlo en el cuaderno y entregarlo Sin entrega [DATE]…"
click at [852, 458] on button "Guardar" at bounding box center [855, 459] width 86 height 20
